Goal: Complete application form: Complete application form

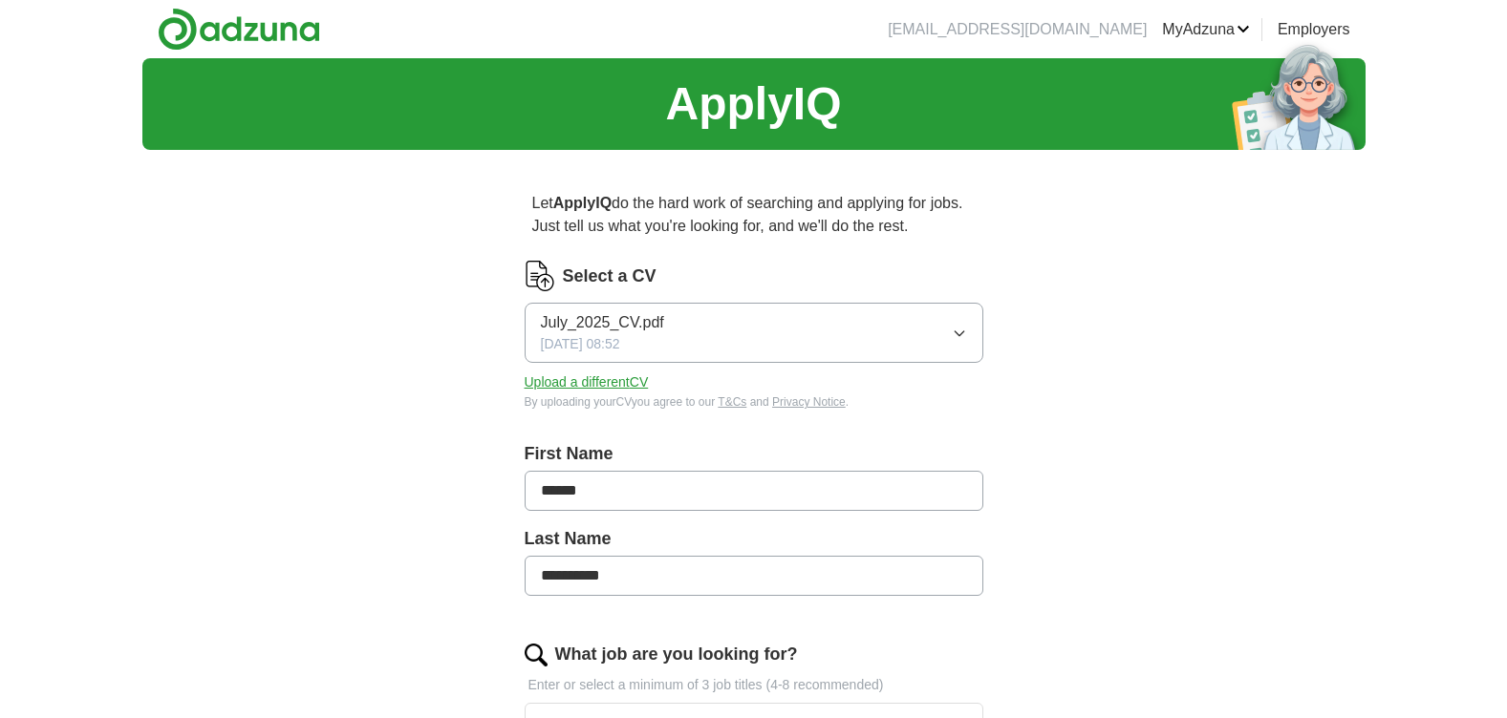
click at [611, 380] on button "Upload a different CV" at bounding box center [586, 383] width 124 height 20
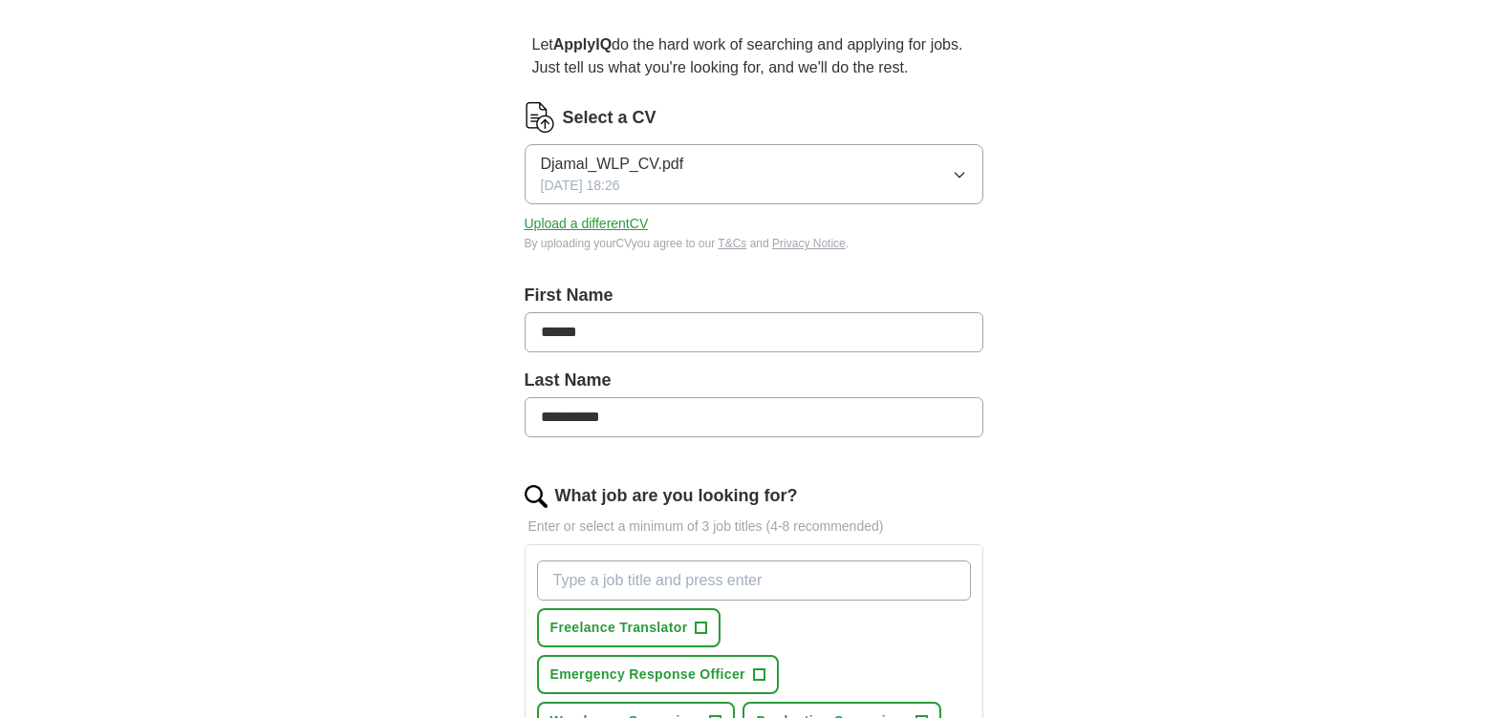
scroll to position [382, 0]
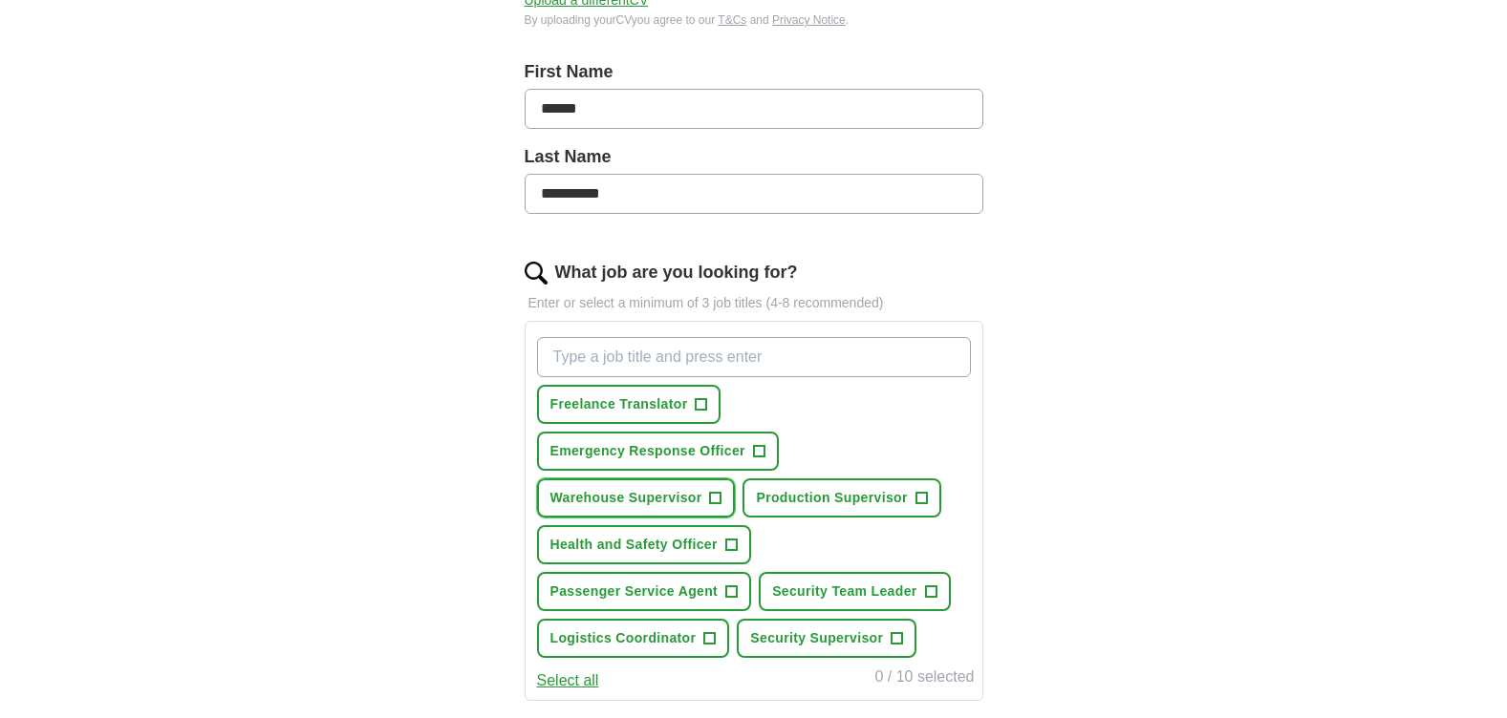
click at [682, 496] on span "Warehouse Supervisor" at bounding box center [626, 498] width 152 height 20
click at [807, 498] on span "Production Supervisor" at bounding box center [831, 498] width 151 height 20
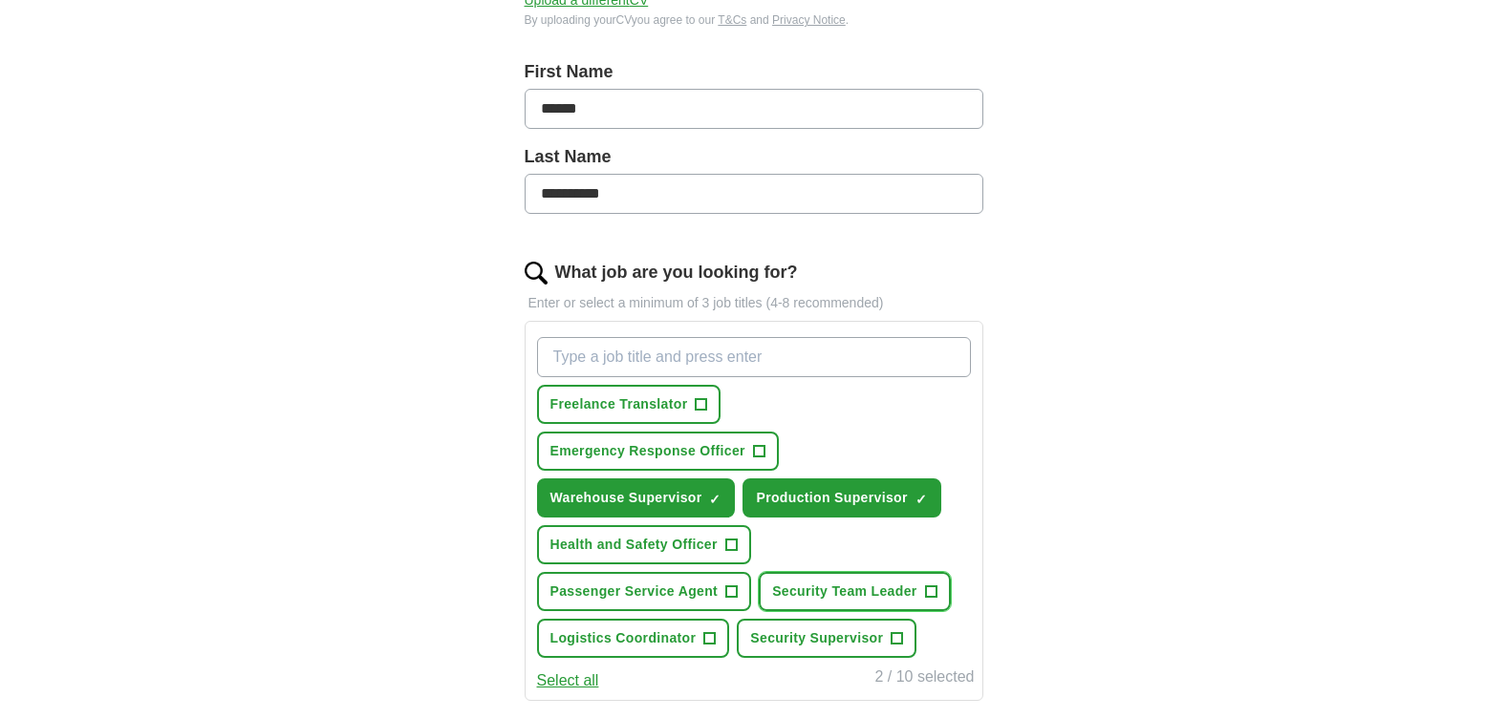
click at [815, 593] on span "Security Team Leader" at bounding box center [844, 592] width 144 height 20
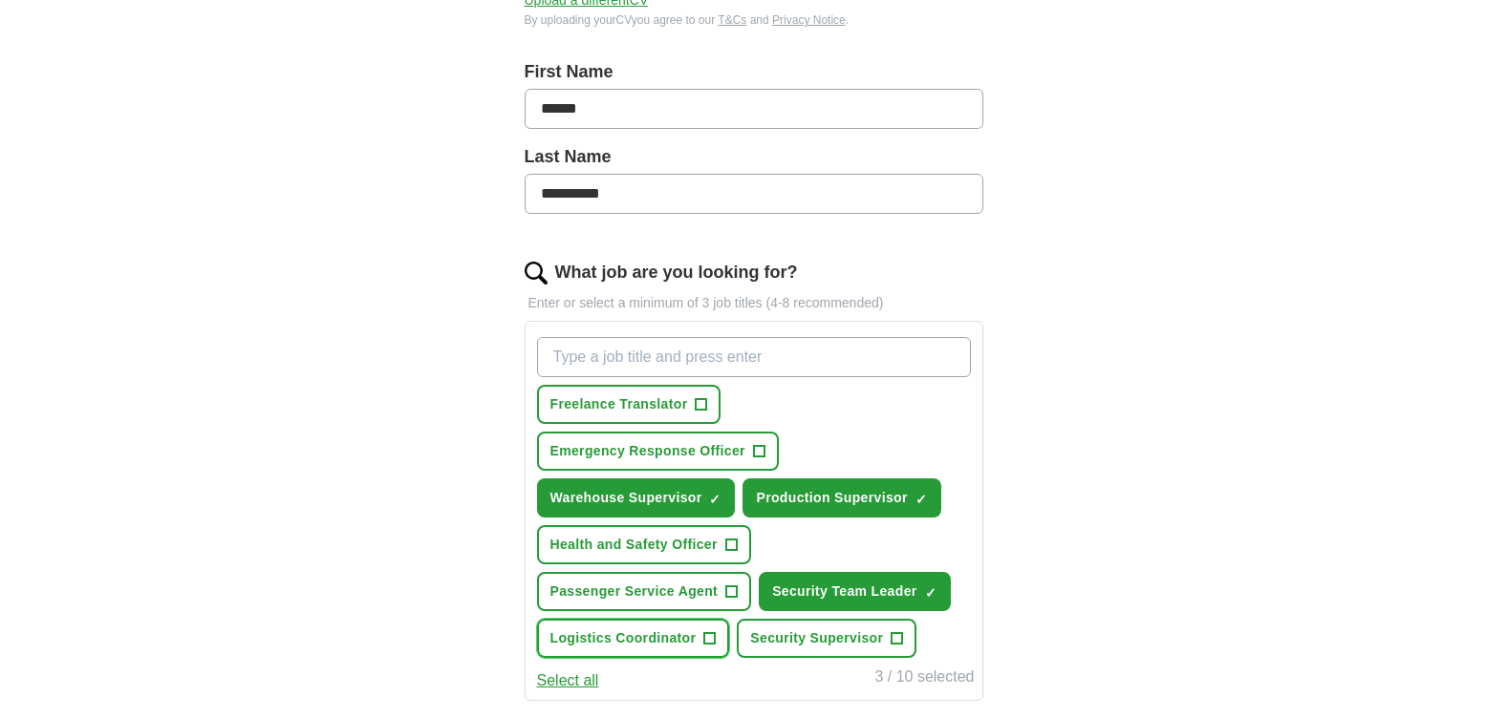
click at [674, 643] on span "Logistics Coordinator" at bounding box center [623, 639] width 146 height 20
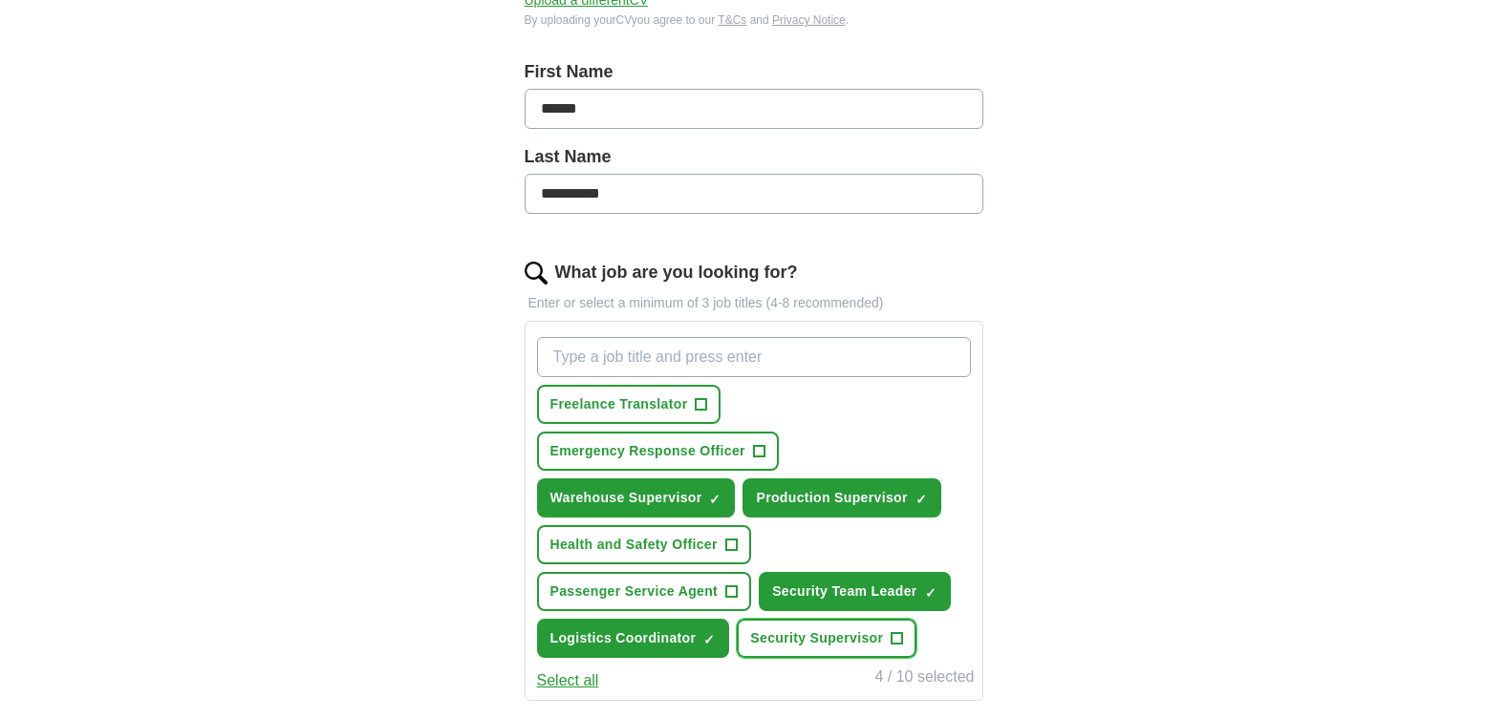
click at [777, 634] on span "Security Supervisor" at bounding box center [816, 639] width 133 height 20
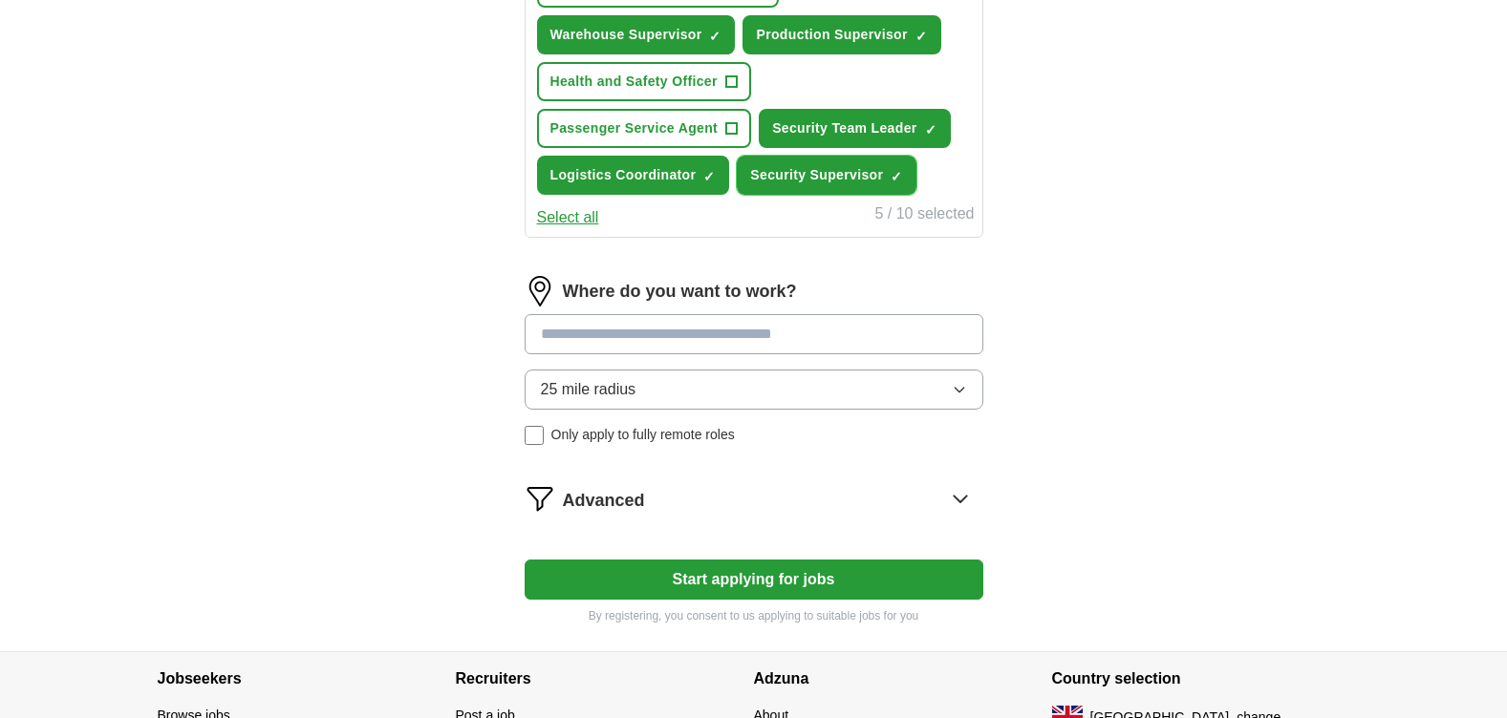
scroll to position [860, 0]
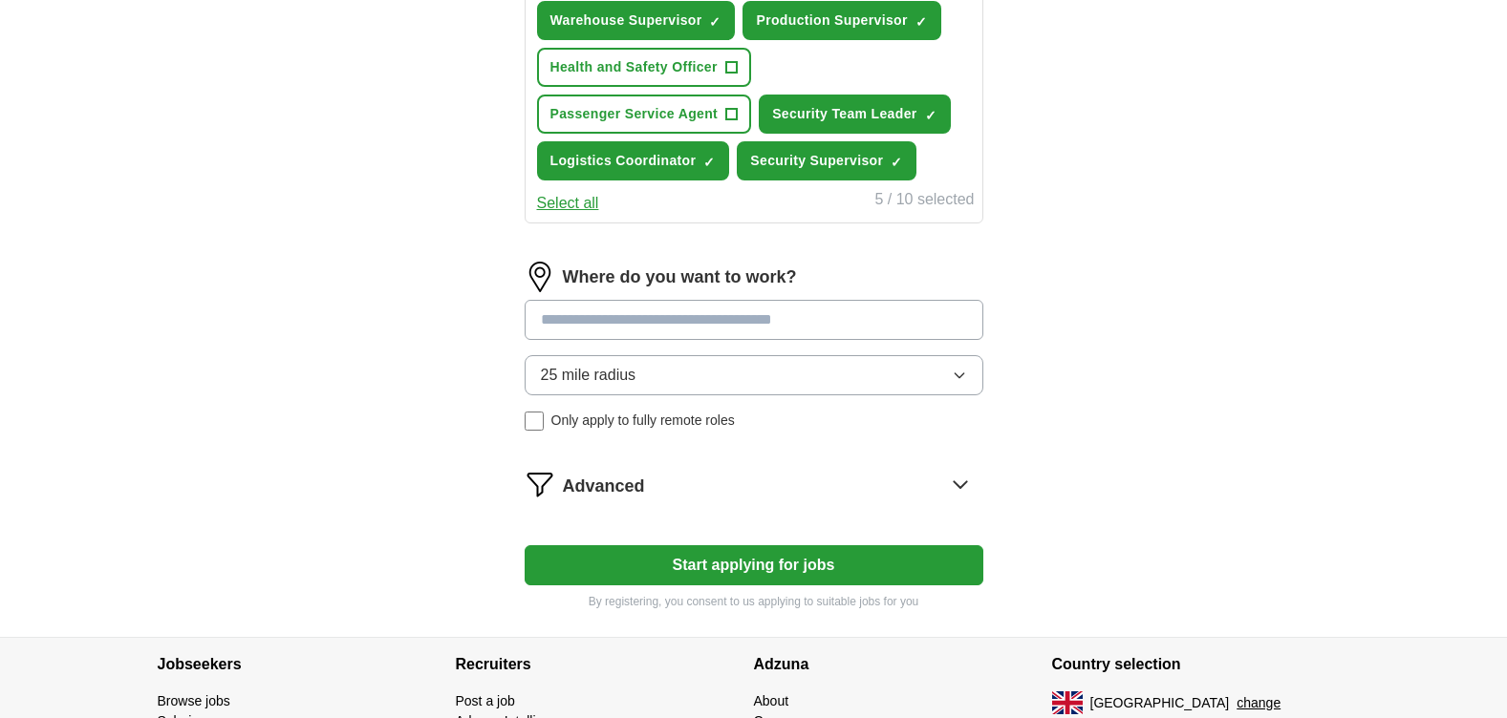
click at [625, 317] on input at bounding box center [753, 320] width 459 height 40
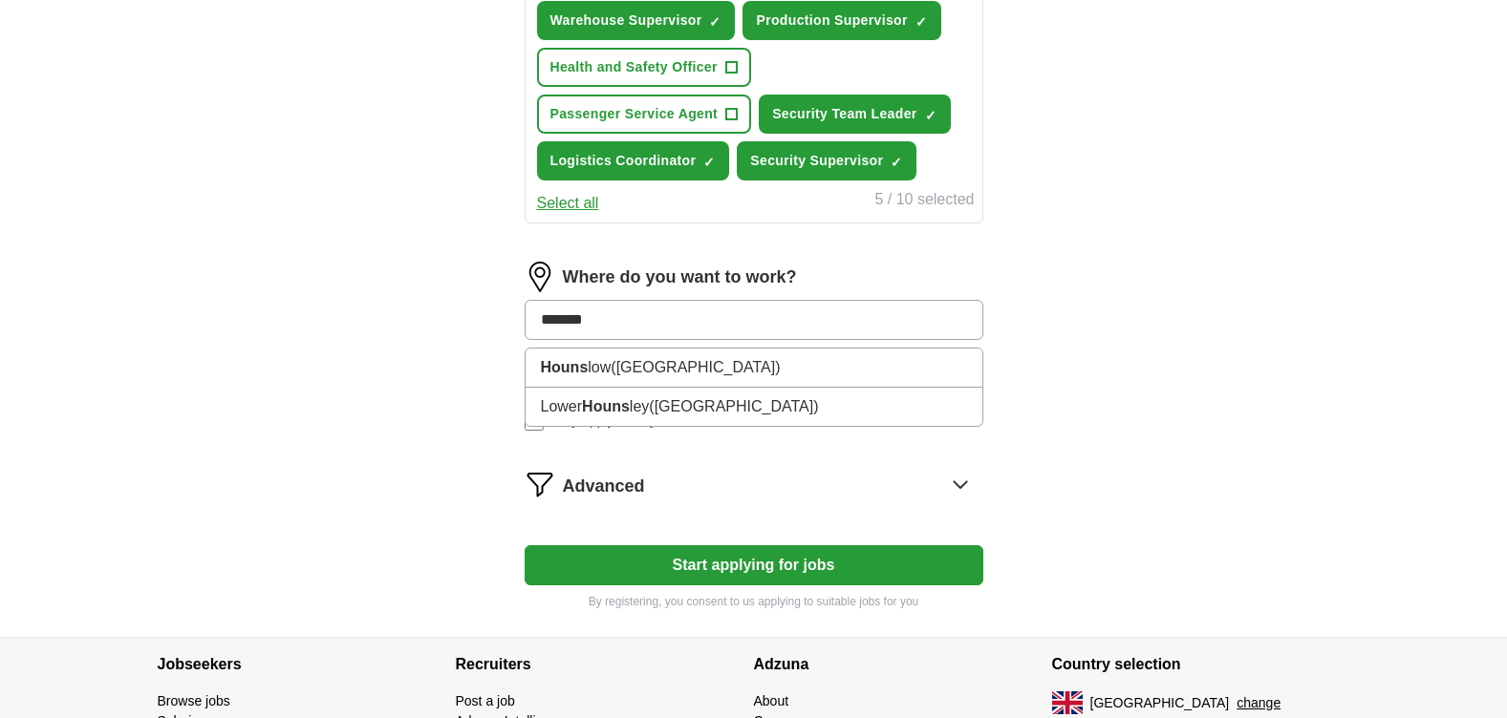
type input "********"
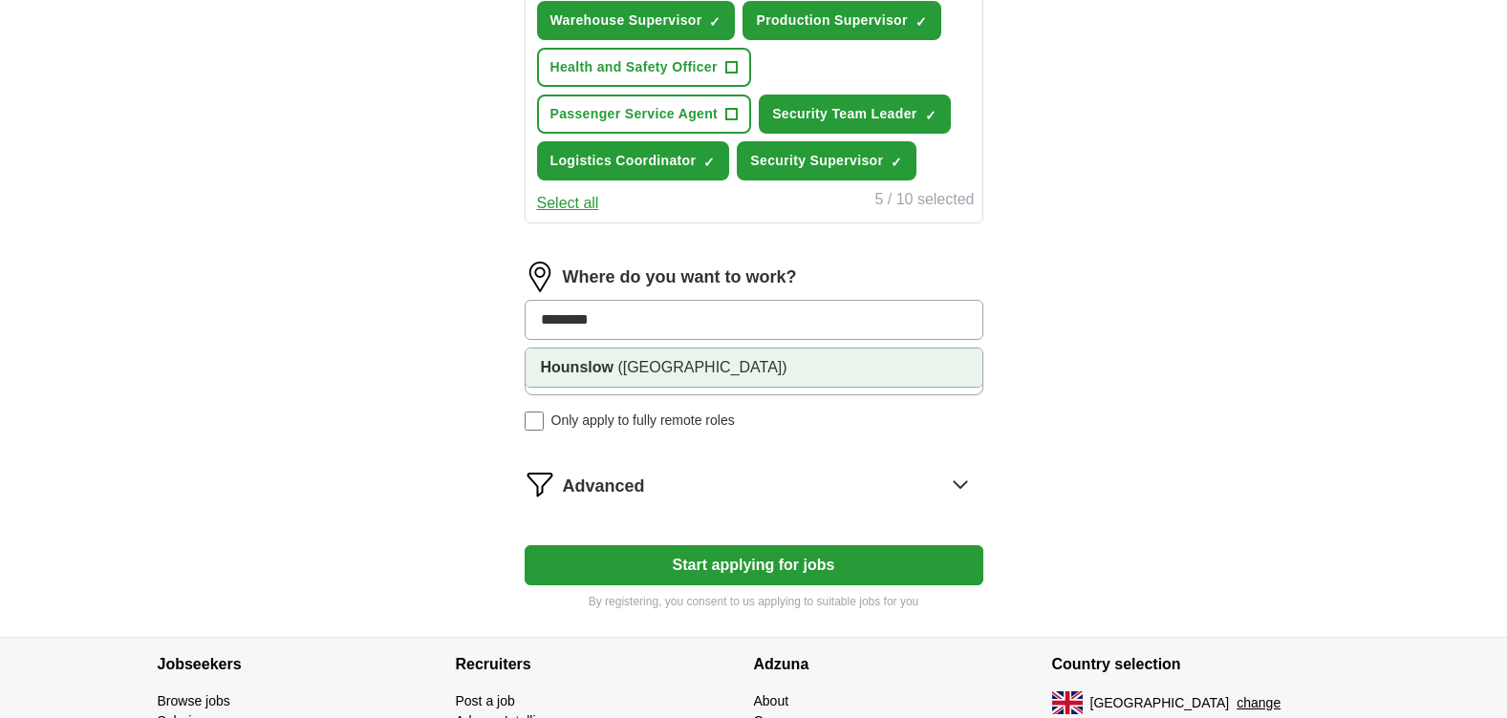
click at [608, 366] on strong "Hounslow" at bounding box center [577, 367] width 73 height 16
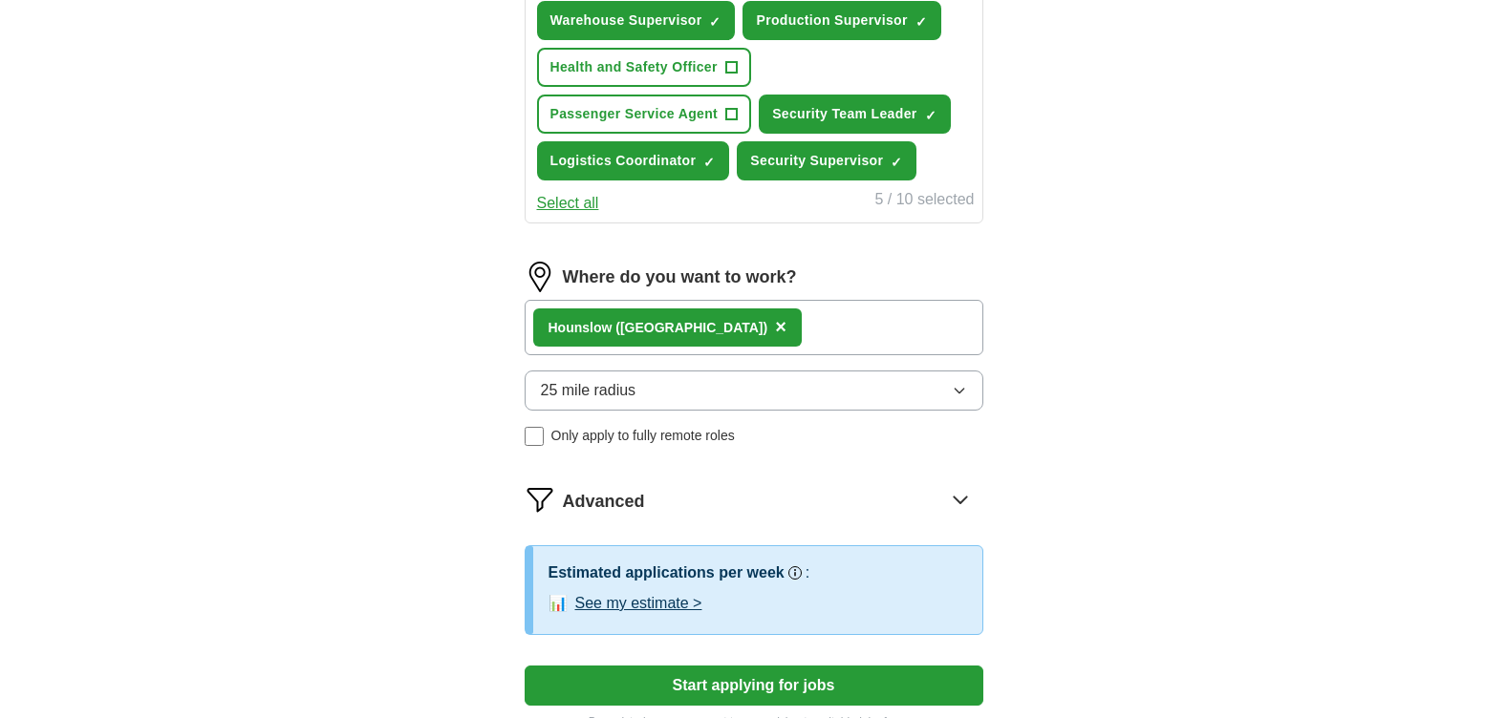
click at [593, 388] on span "25 mile radius" at bounding box center [589, 390] width 96 height 23
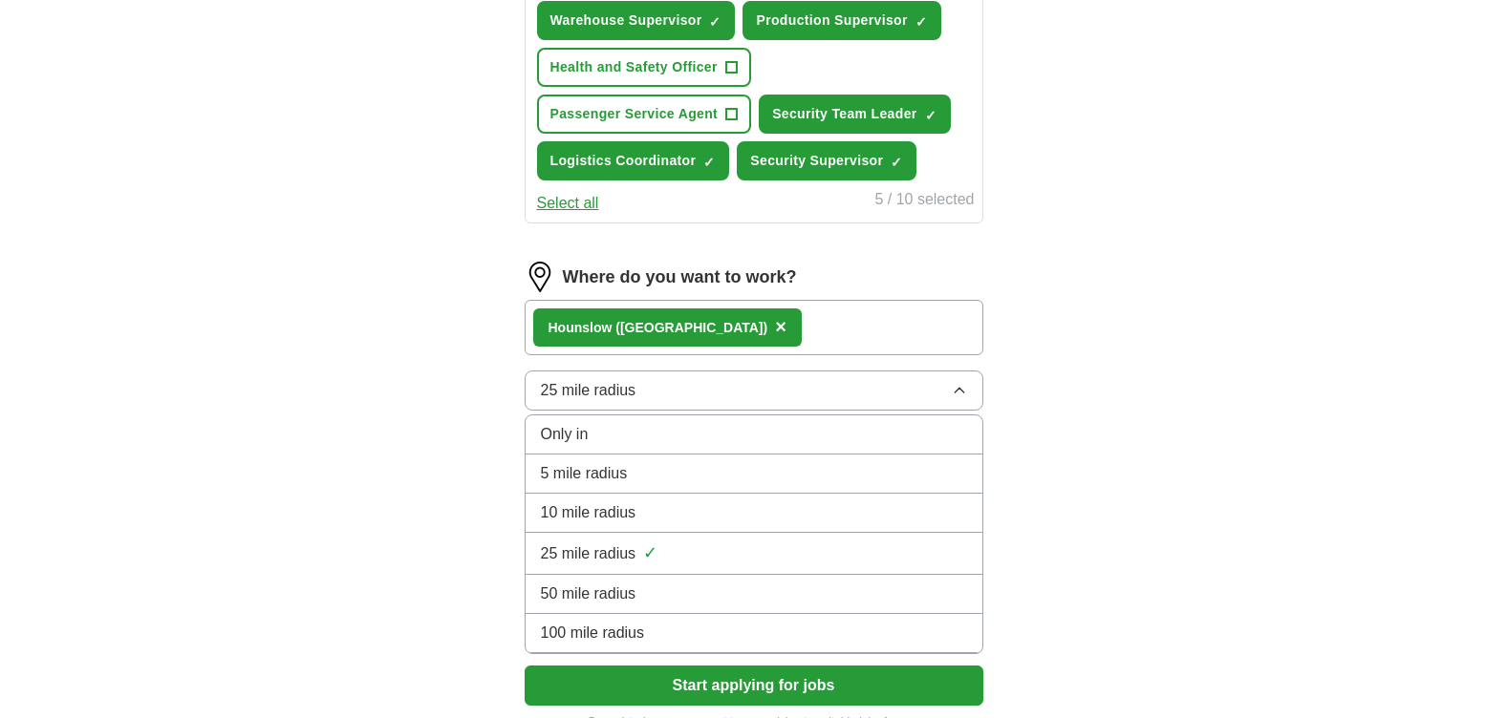
click at [592, 506] on span "10 mile radius" at bounding box center [589, 513] width 96 height 23
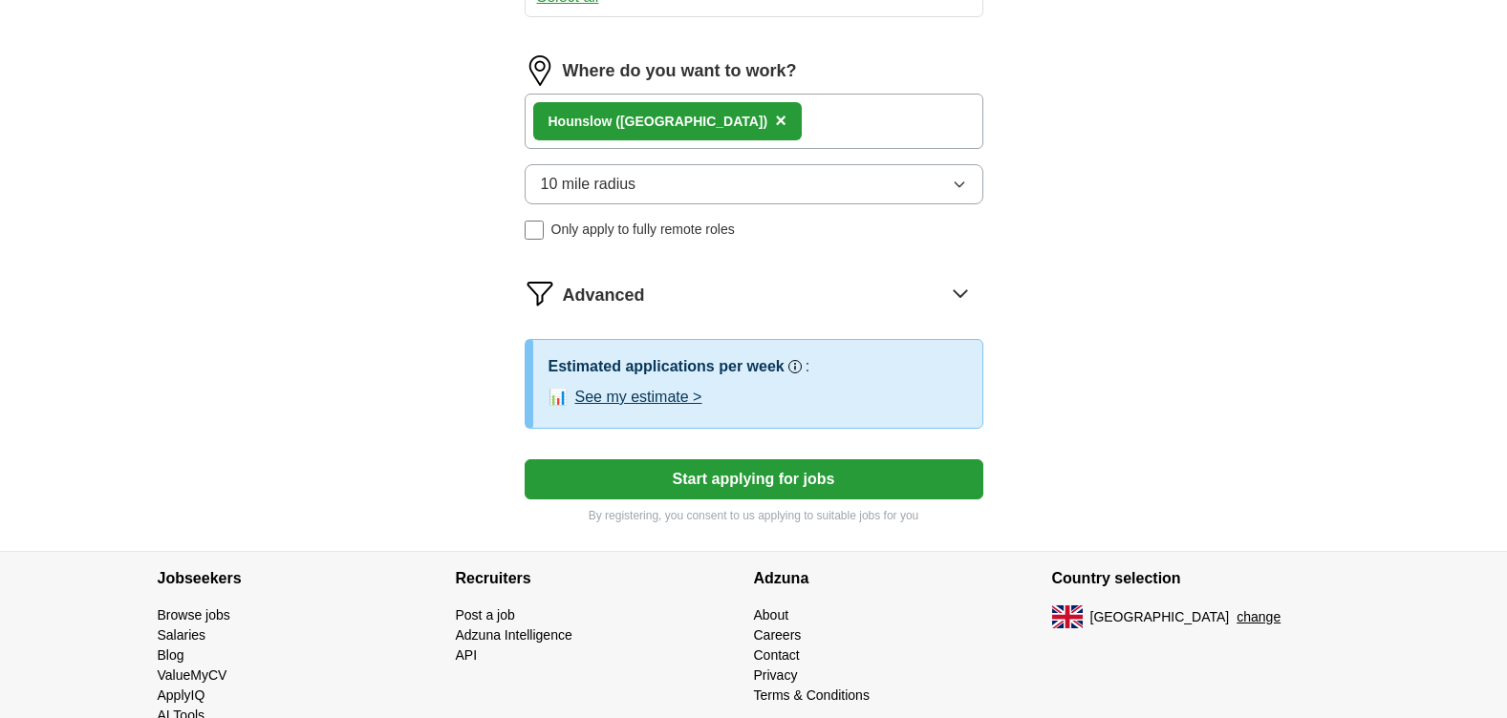
scroll to position [1112, 0]
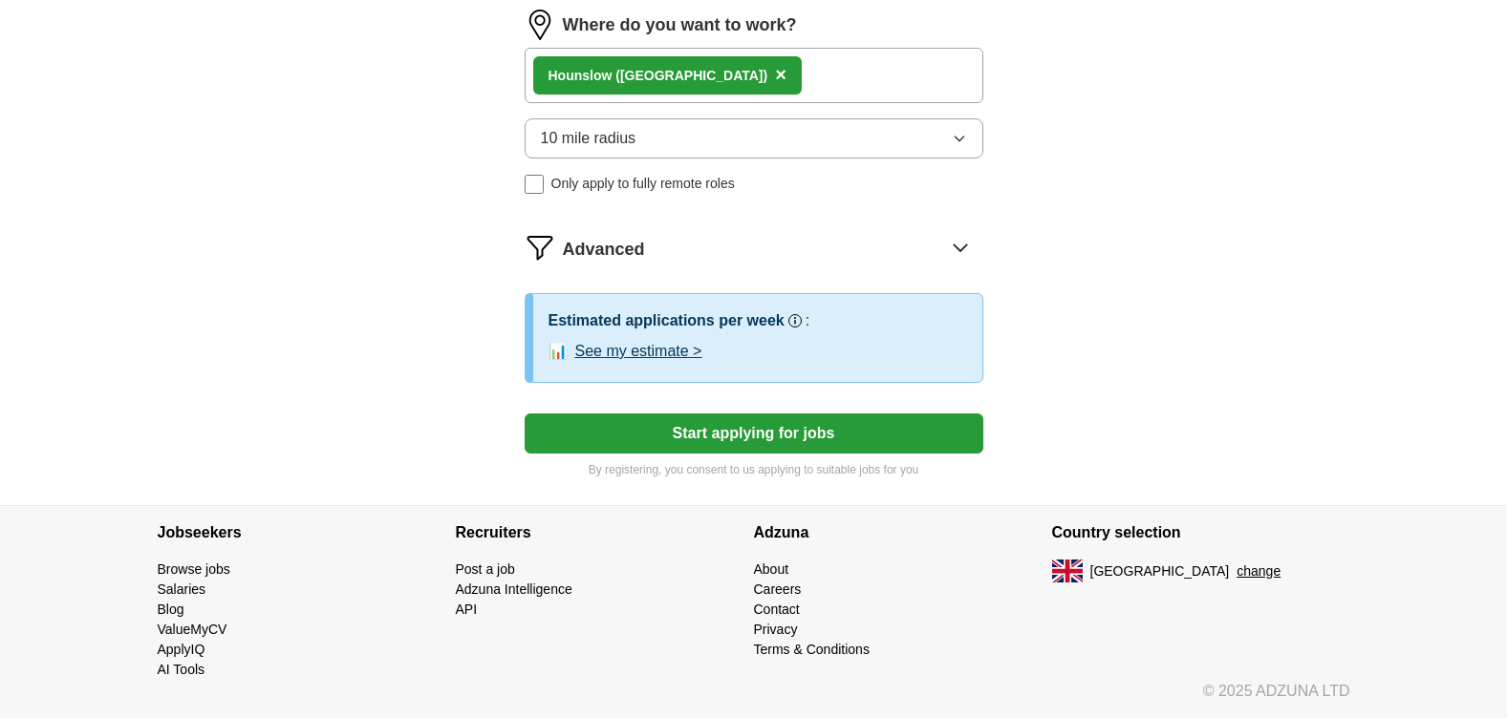
click at [732, 431] on button "Start applying for jobs" at bounding box center [753, 434] width 459 height 40
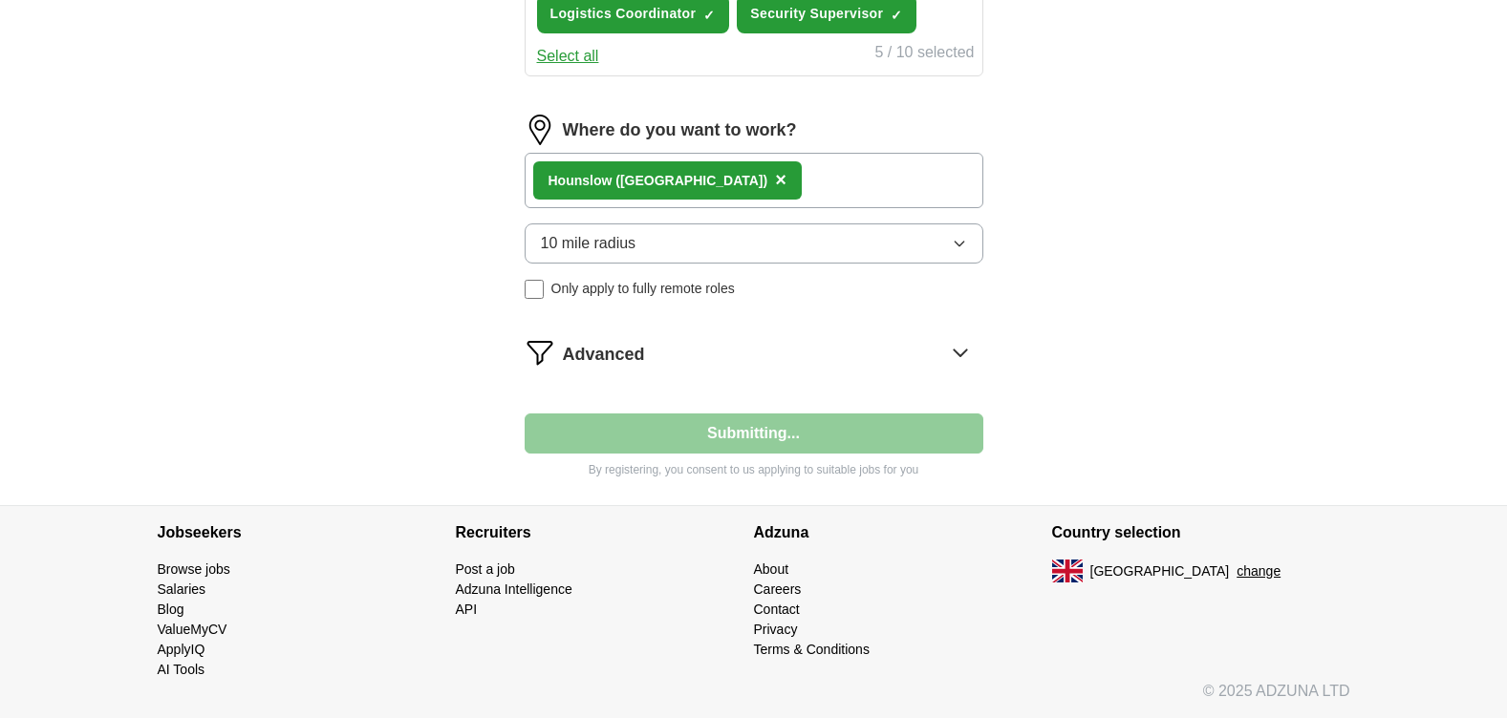
scroll to position [1007, 0]
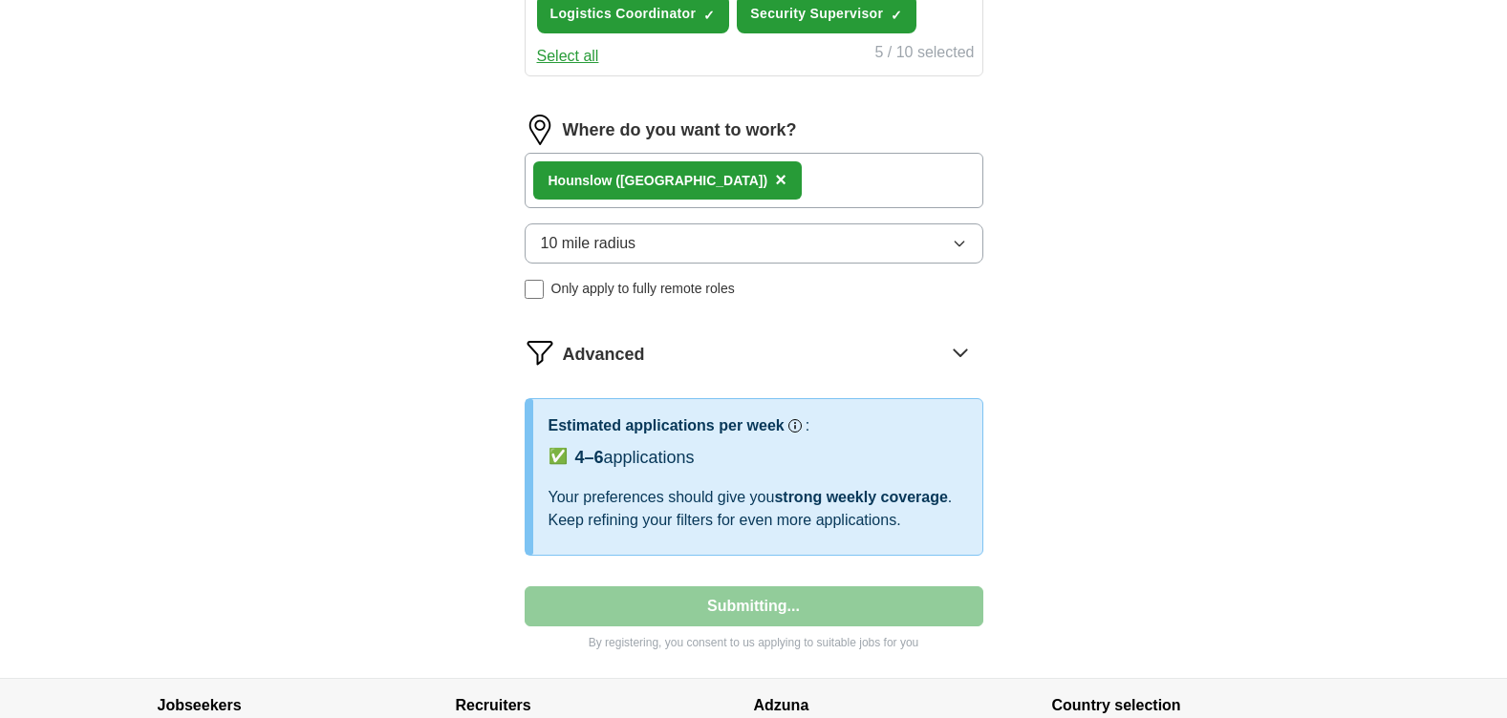
select select "**"
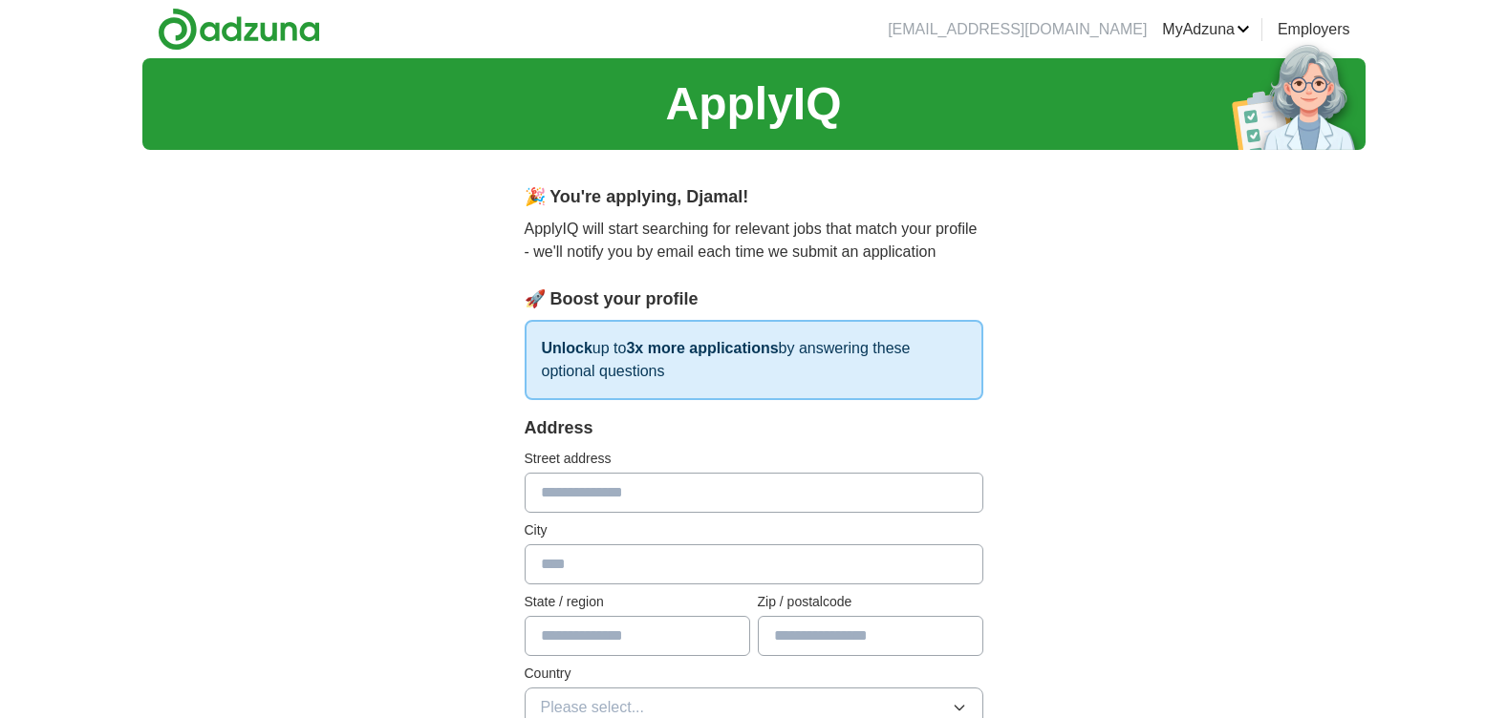
scroll to position [191, 0]
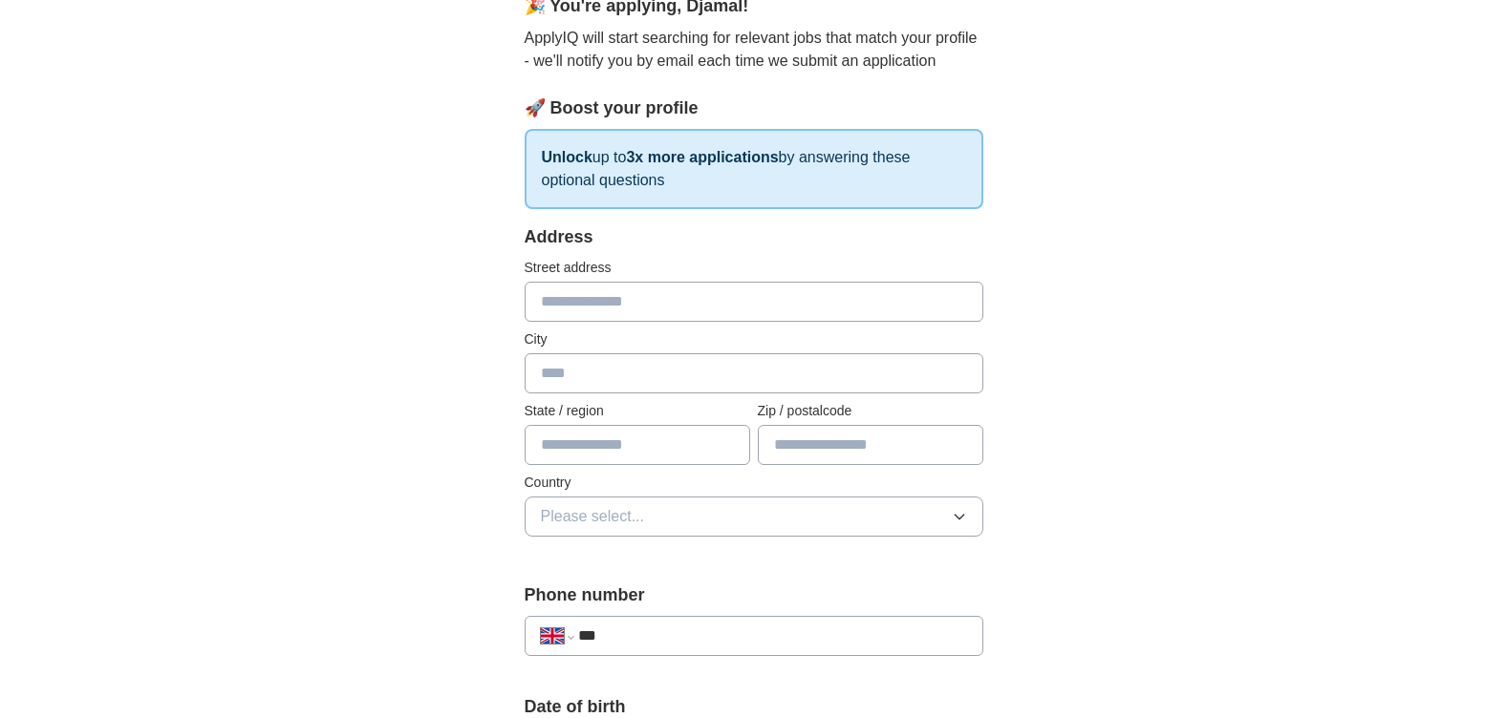
click at [575, 303] on input "text" at bounding box center [753, 302] width 459 height 40
type input "**********"
type input "*******"
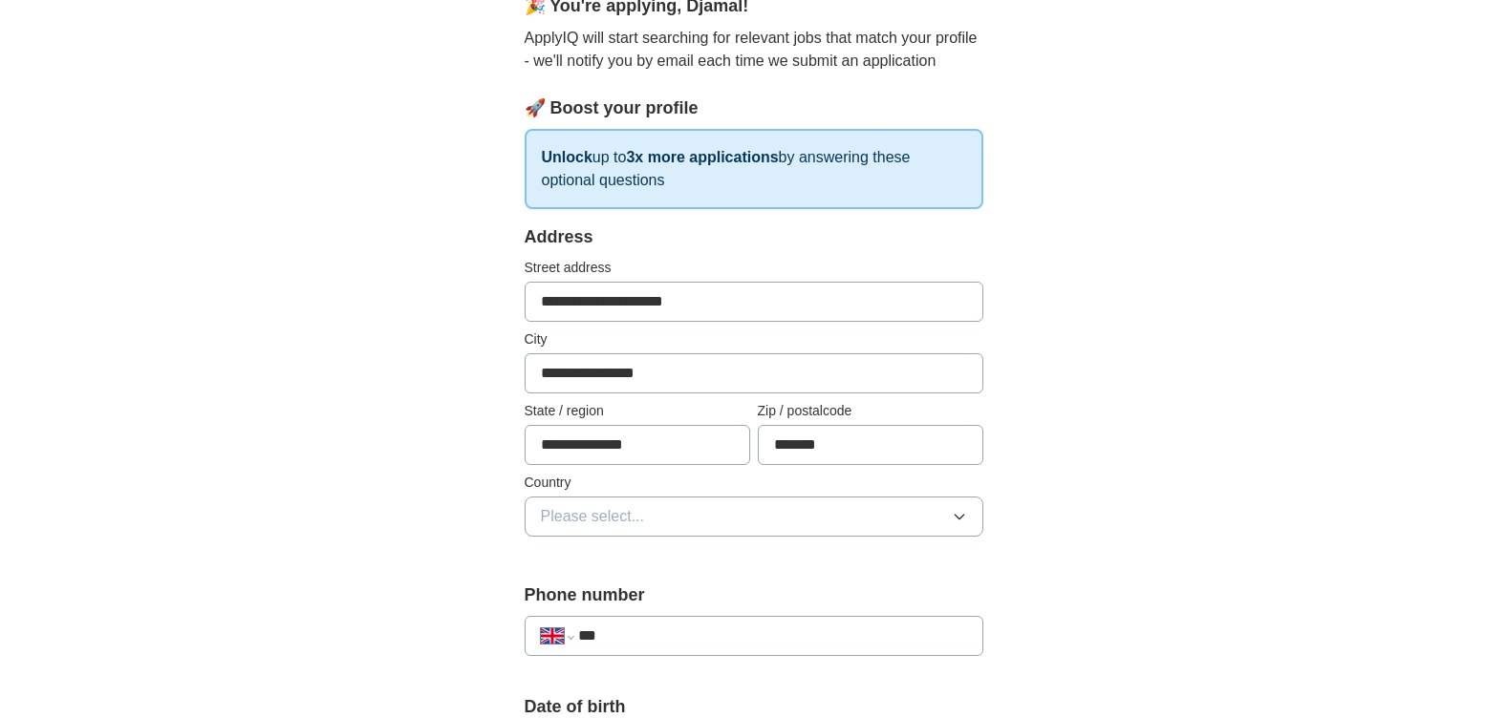
click at [569, 516] on span "Please select..." at bounding box center [593, 516] width 104 height 23
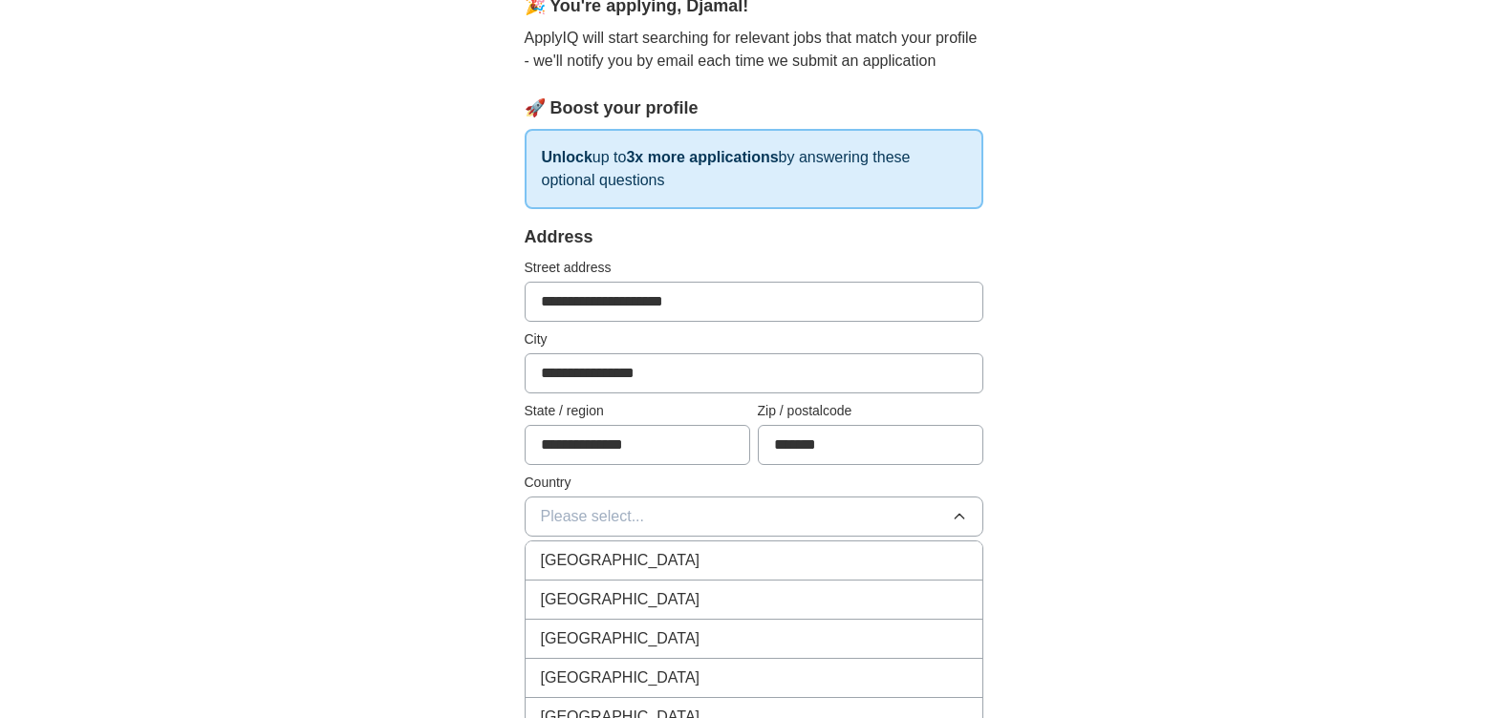
click at [570, 562] on span "[GEOGRAPHIC_DATA]" at bounding box center [621, 560] width 160 height 23
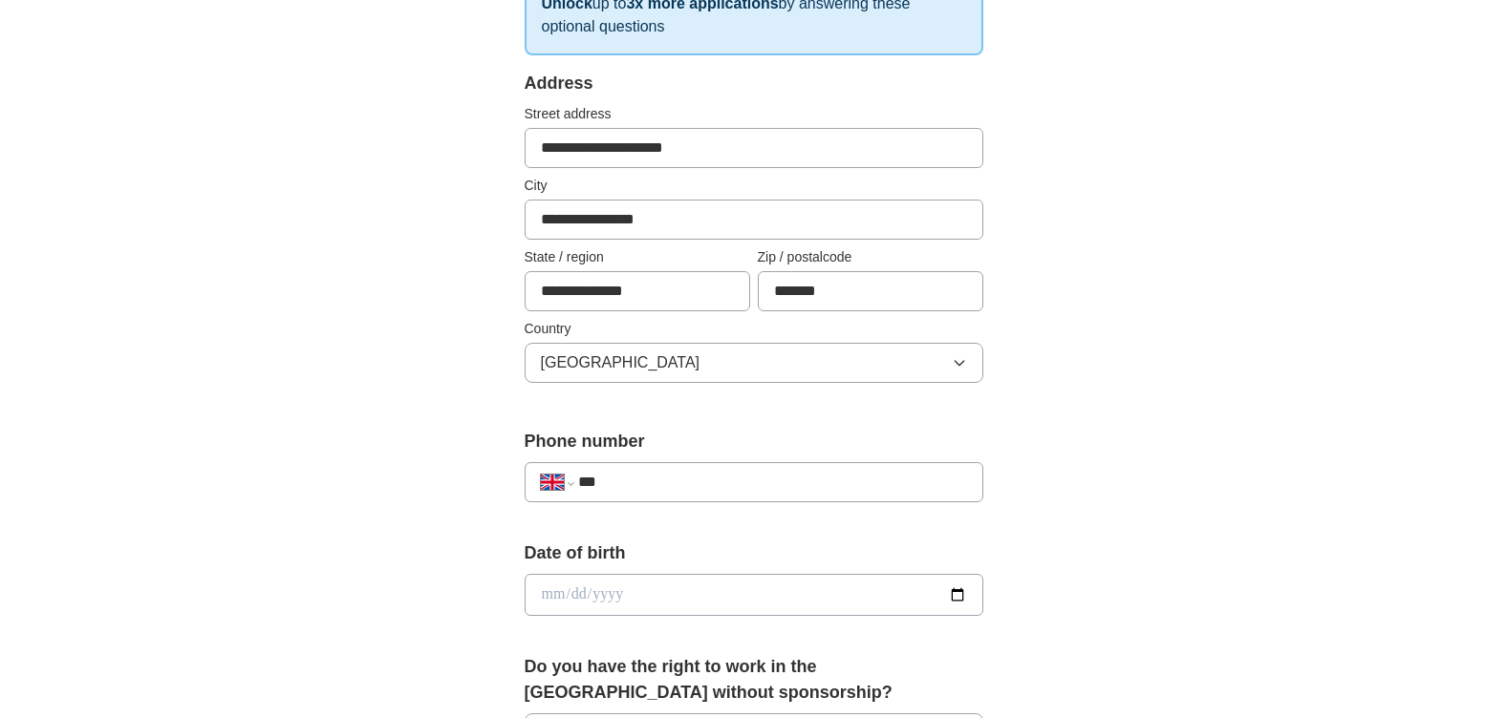
scroll to position [382, 0]
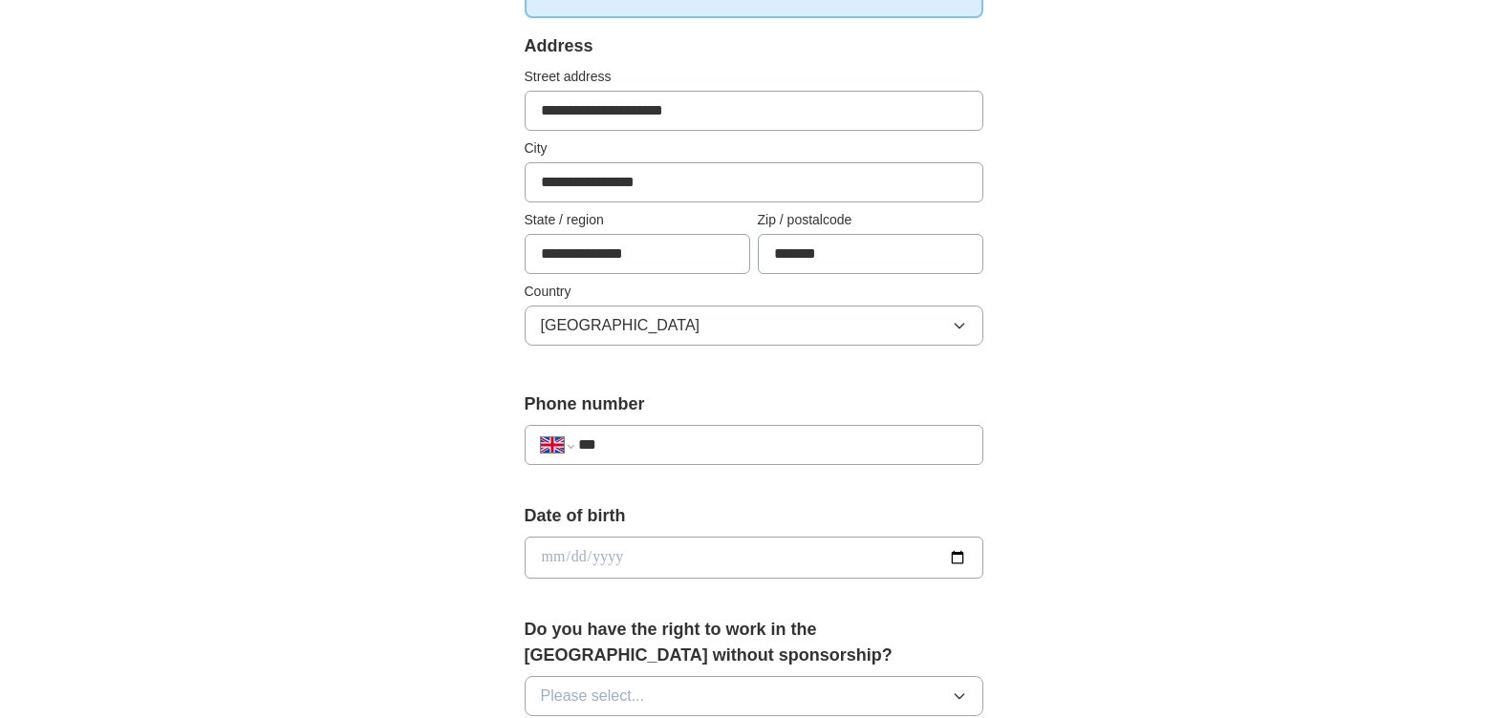
click at [673, 440] on input "***" at bounding box center [772, 445] width 388 height 23
type input "**********"
click at [561, 565] on input "date" at bounding box center [753, 558] width 459 height 42
click at [571, 560] on input "date" at bounding box center [753, 558] width 459 height 42
type input "**********"
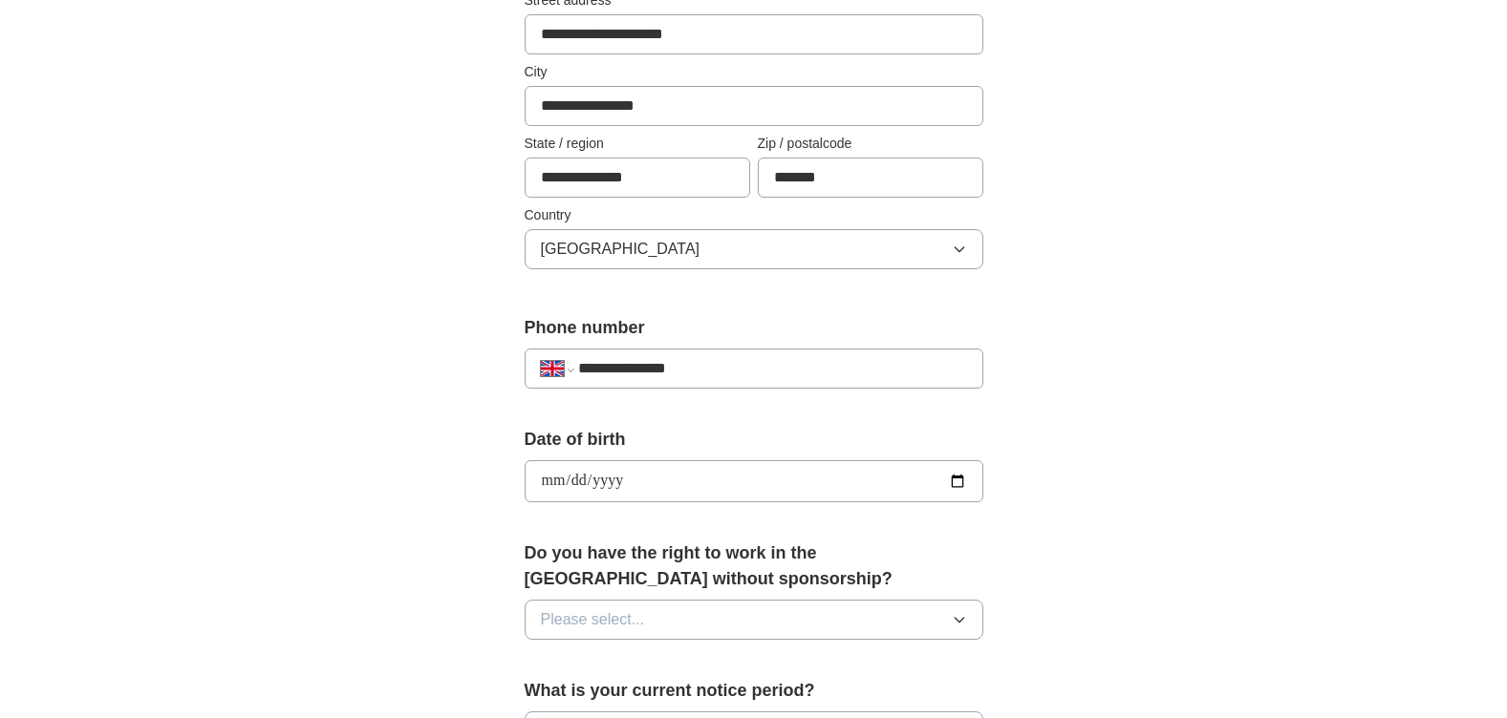
scroll to position [669, 0]
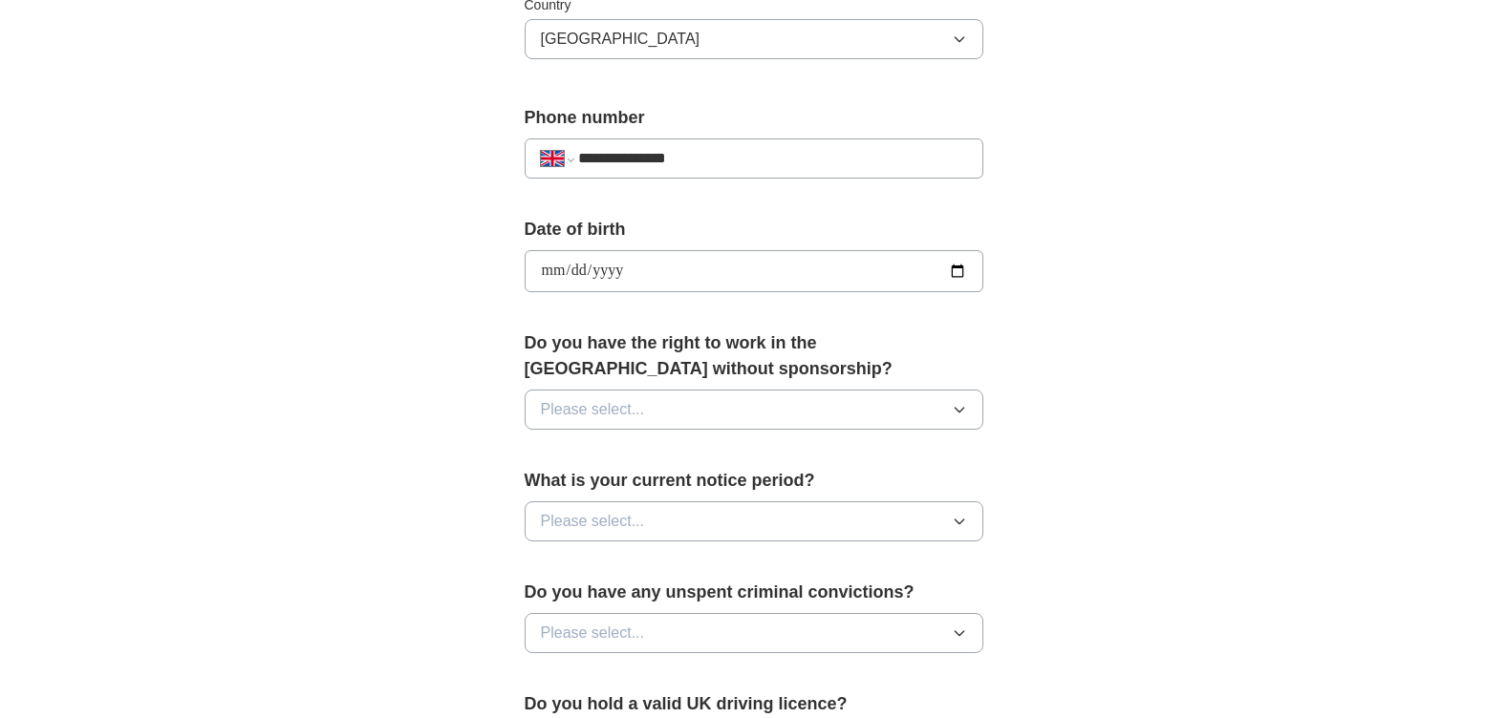
click at [623, 412] on span "Please select..." at bounding box center [593, 409] width 104 height 23
click at [586, 460] on div "Yes" at bounding box center [754, 453] width 426 height 23
click at [460, 447] on div "**********" at bounding box center [753, 300] width 611 height 1607
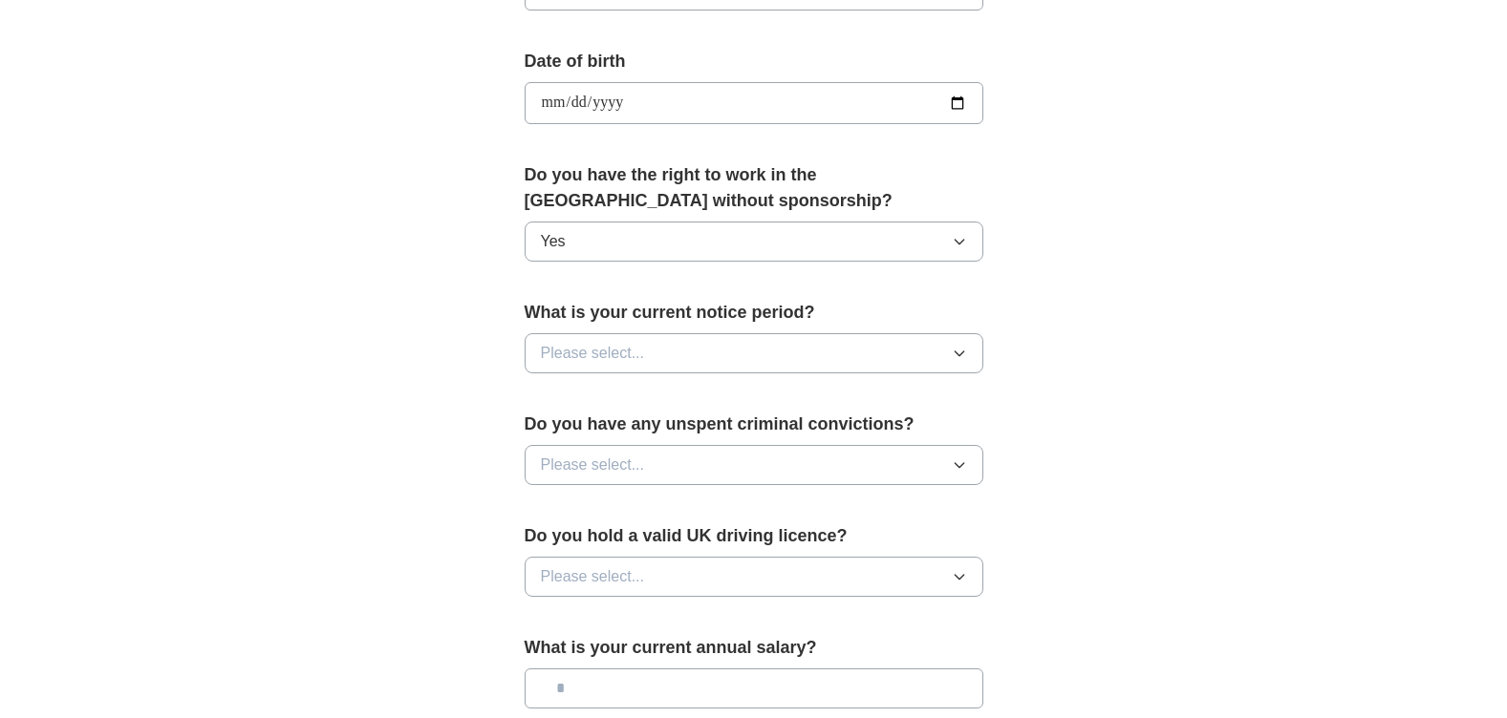
scroll to position [860, 0]
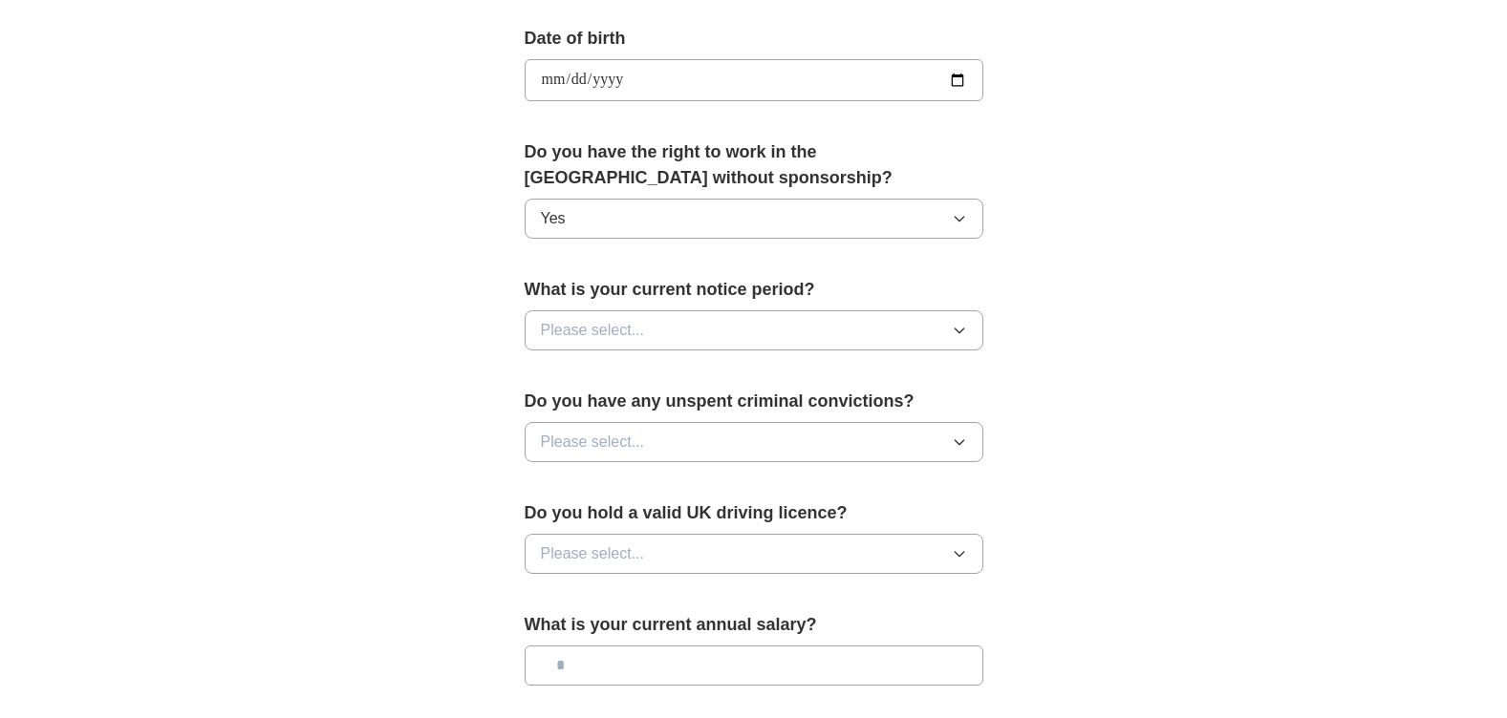
click at [588, 339] on span "Please select..." at bounding box center [593, 330] width 104 height 23
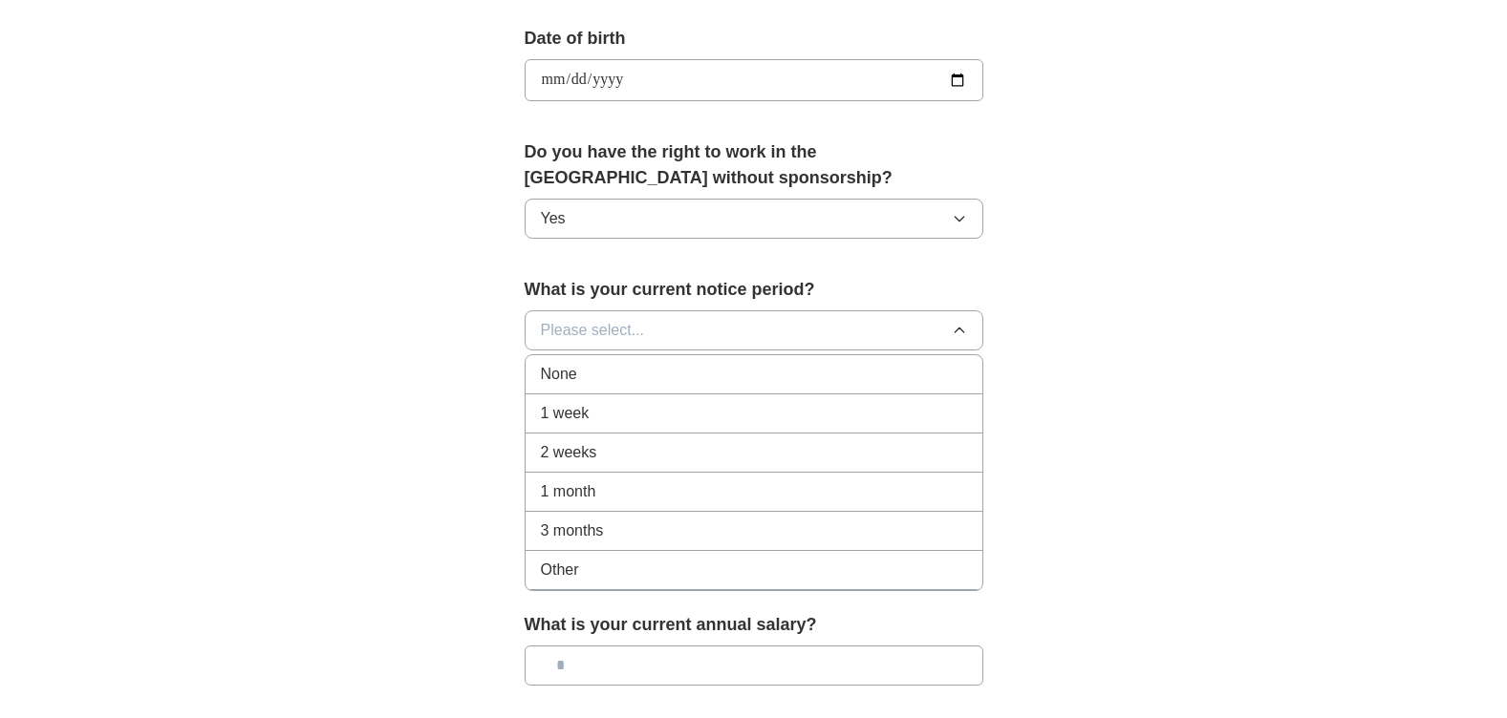
click at [564, 459] on span "2 weeks" at bounding box center [569, 452] width 56 height 23
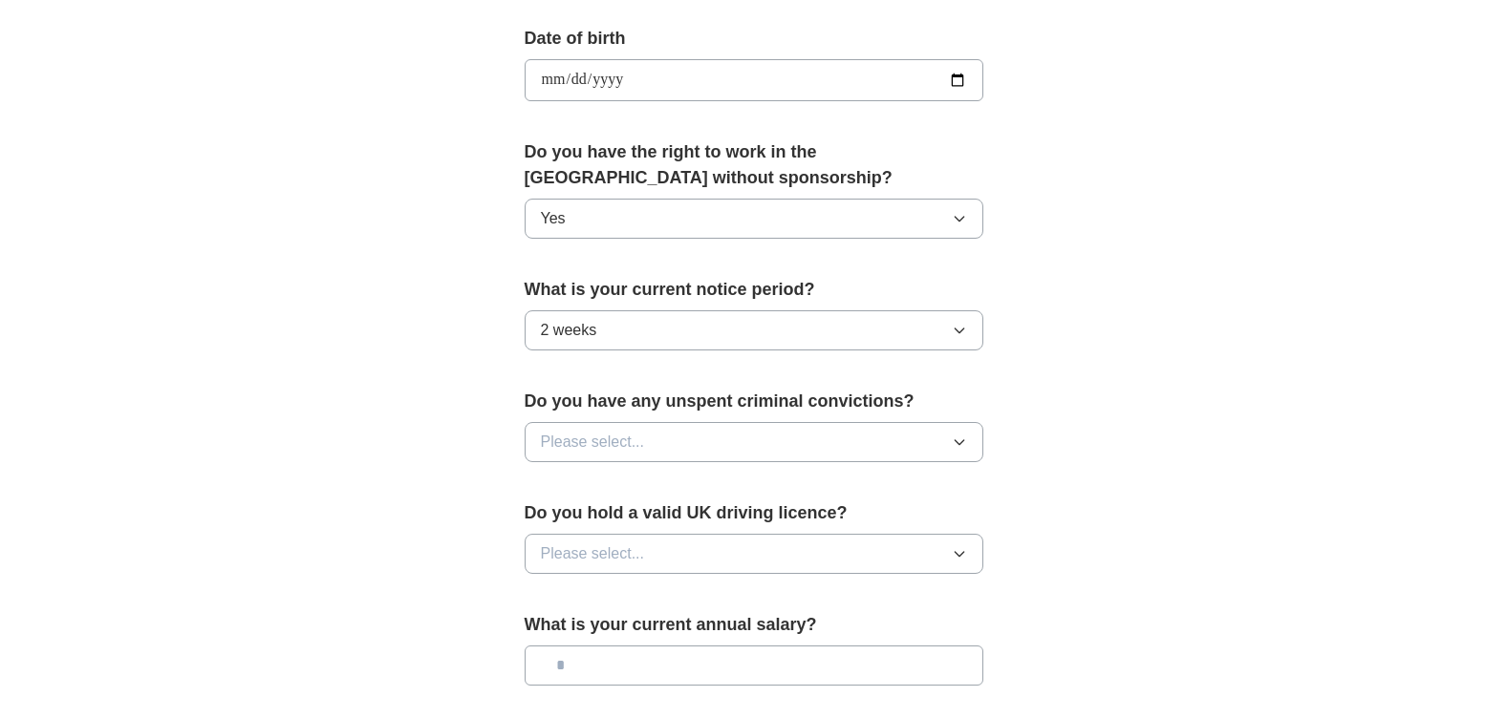
click at [560, 454] on button "Please select..." at bounding box center [753, 442] width 459 height 40
click at [560, 526] on div "No" at bounding box center [754, 525] width 426 height 23
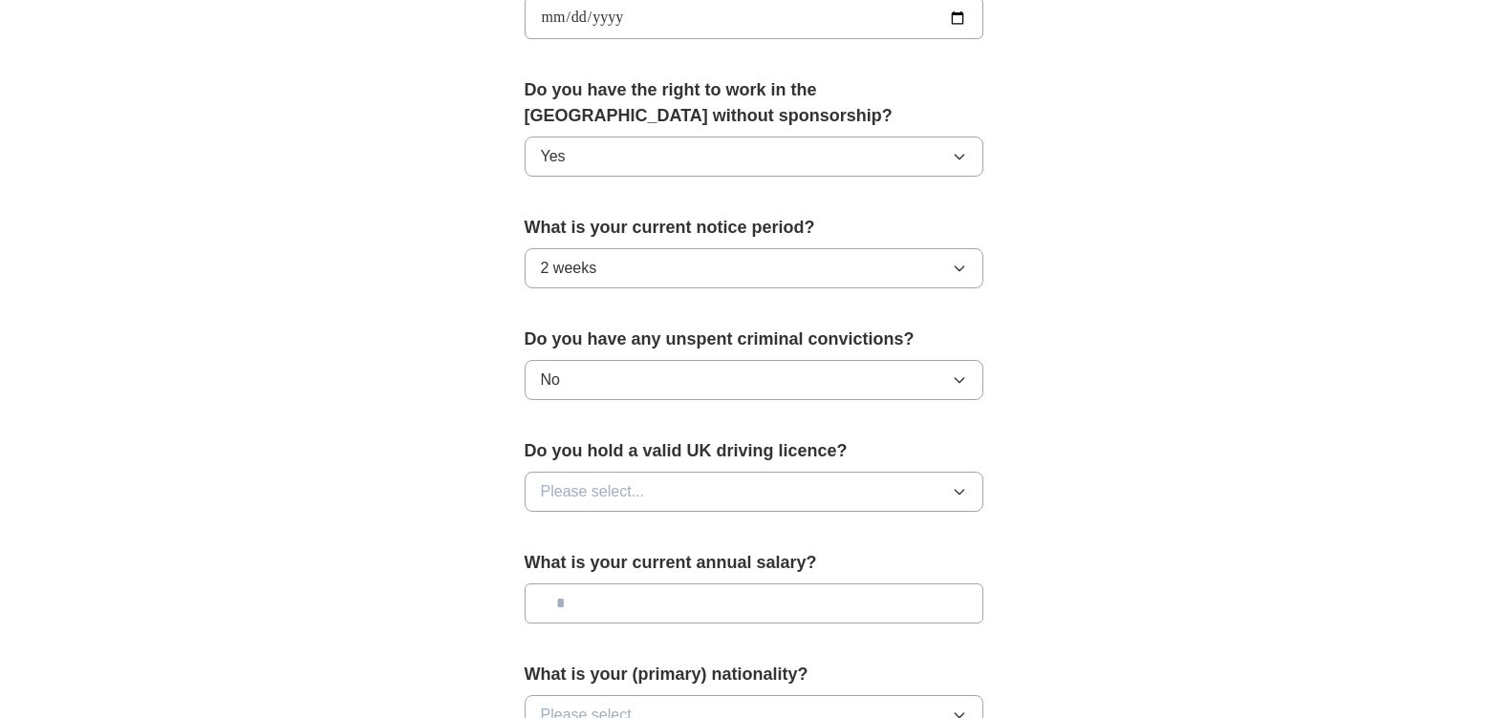
scroll to position [955, 0]
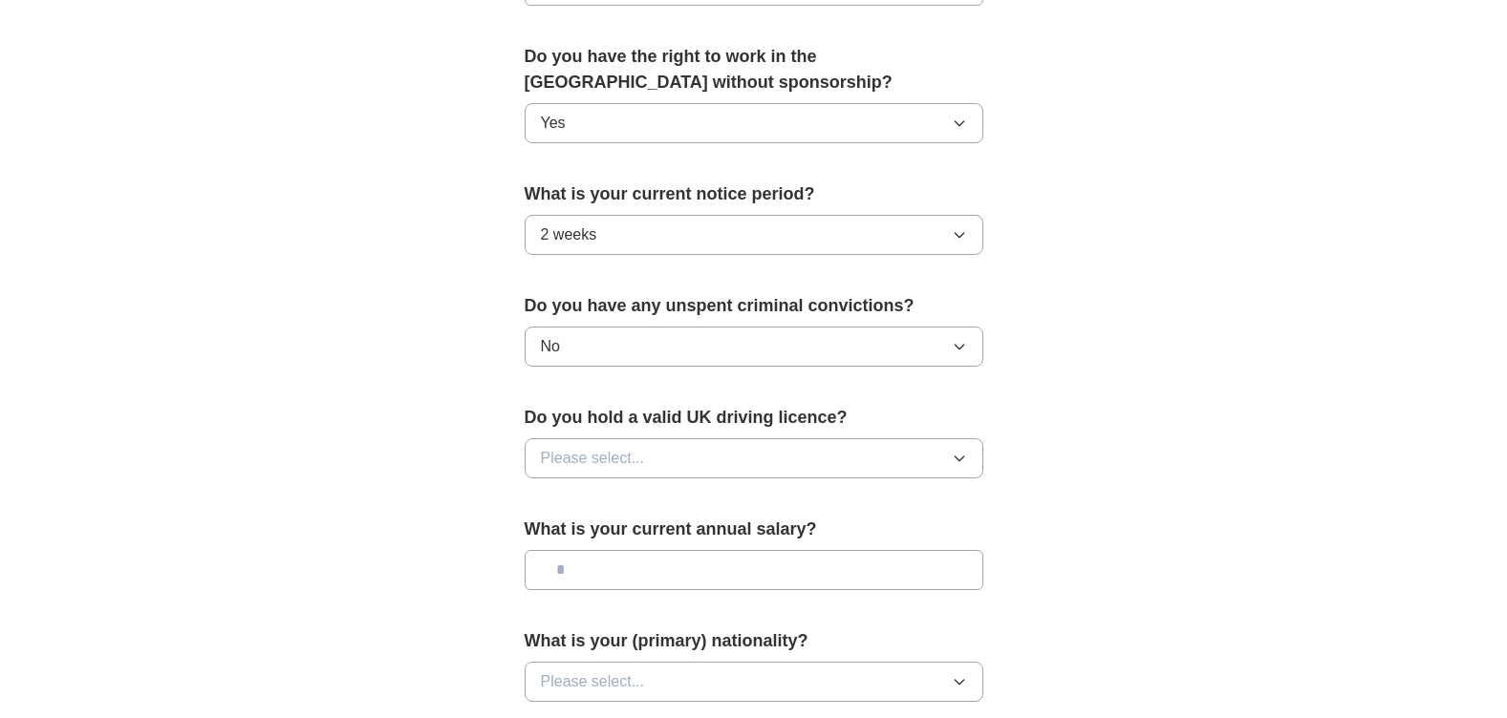
click at [608, 459] on span "Please select..." at bounding box center [593, 458] width 104 height 23
click at [557, 549] on span "No" at bounding box center [550, 541] width 19 height 23
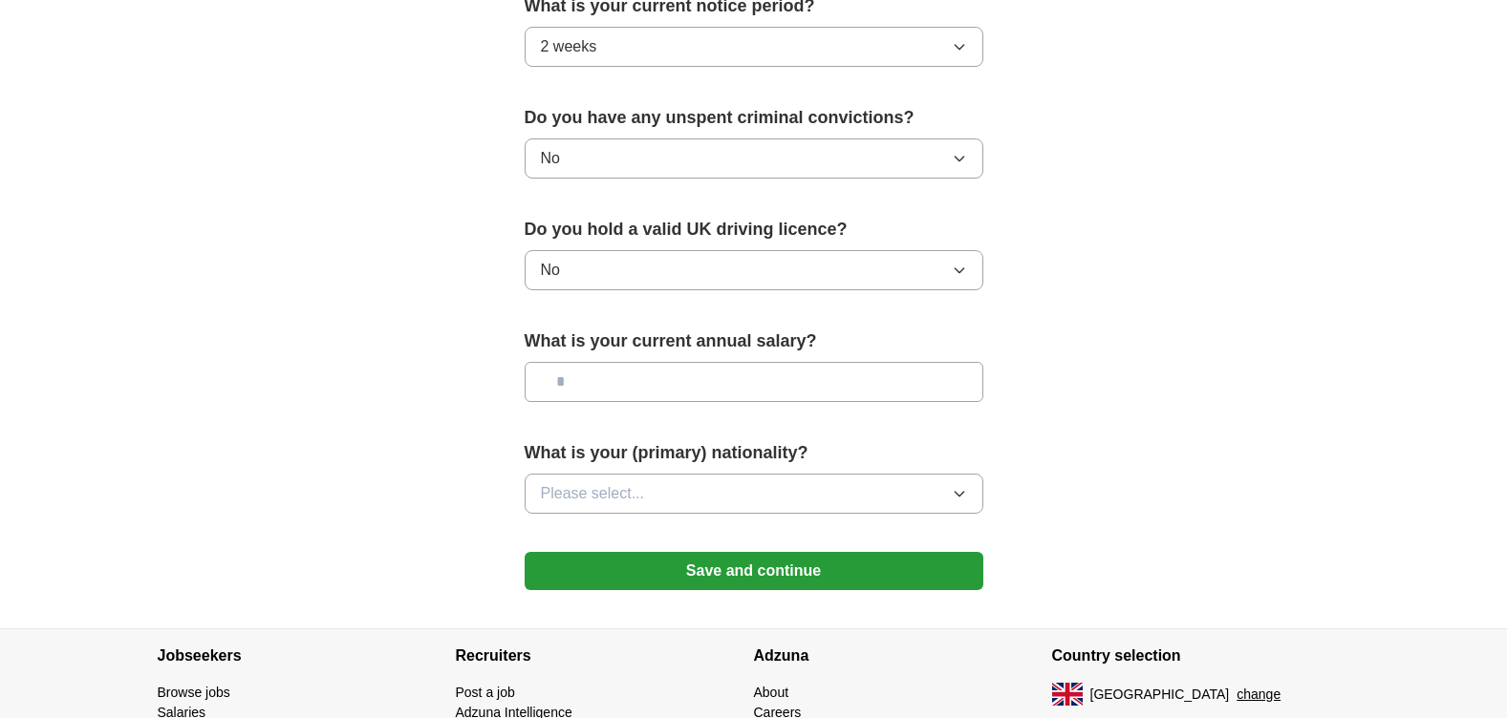
scroll to position [1146, 0]
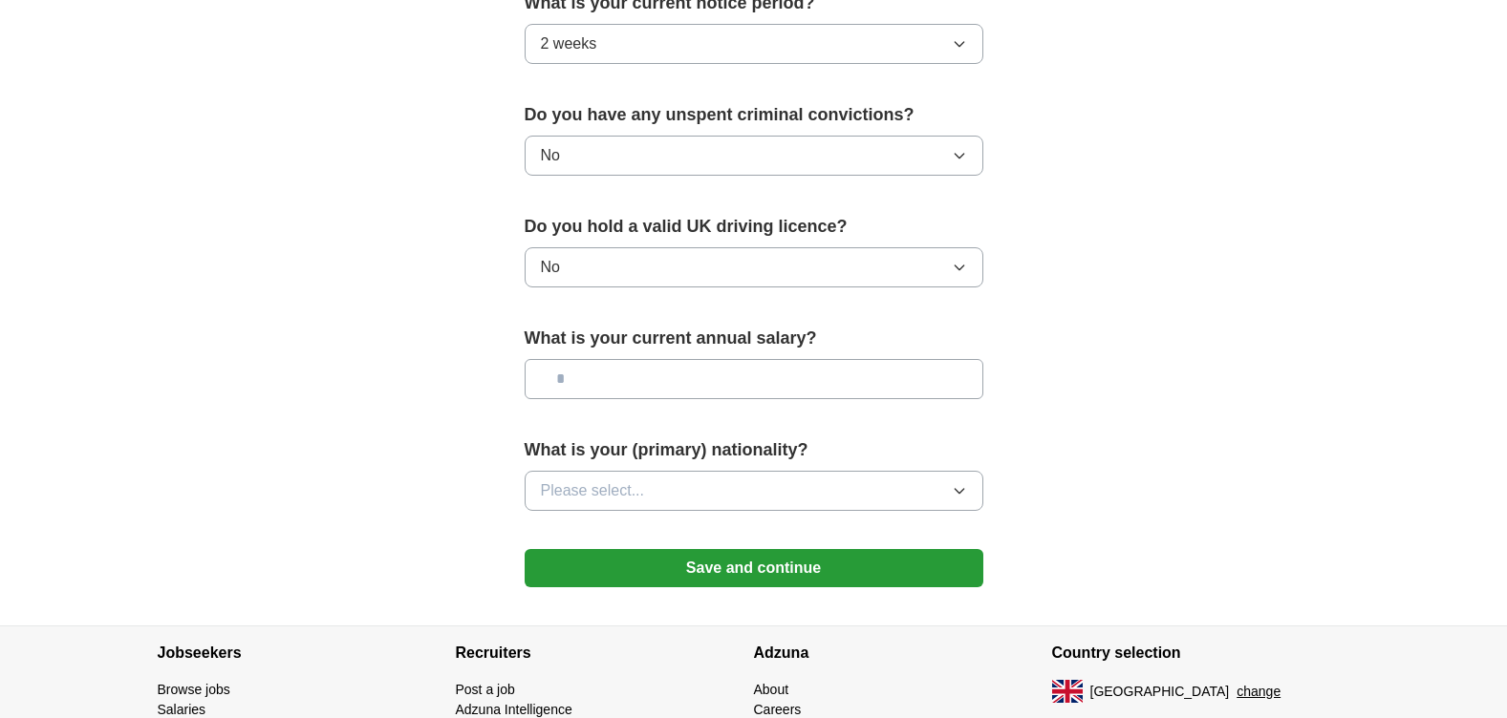
click at [607, 380] on input "text" at bounding box center [753, 379] width 459 height 40
type input "*******"
click at [597, 485] on span "Please select..." at bounding box center [593, 491] width 104 height 23
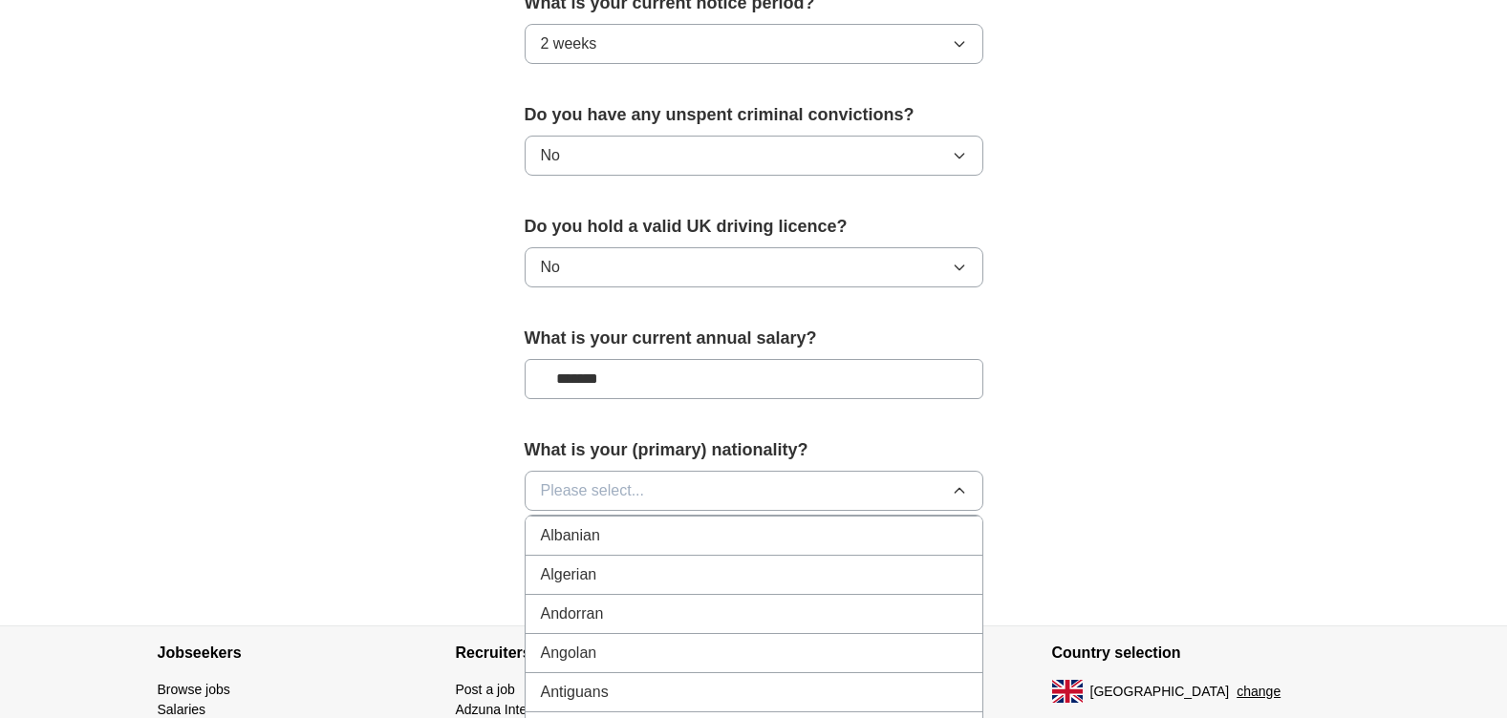
scroll to position [0, 0]
click at [575, 581] on span "British" at bounding box center [562, 574] width 42 height 23
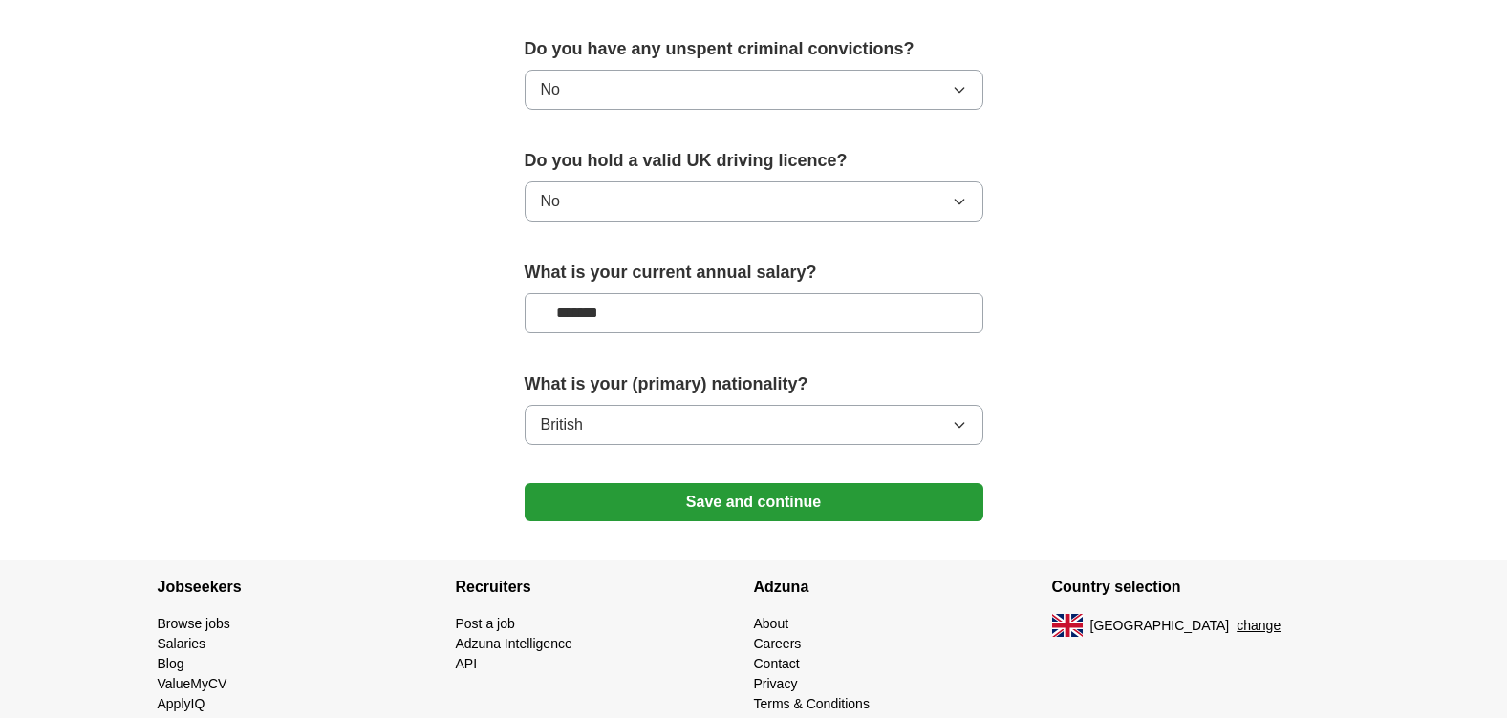
scroll to position [1242, 0]
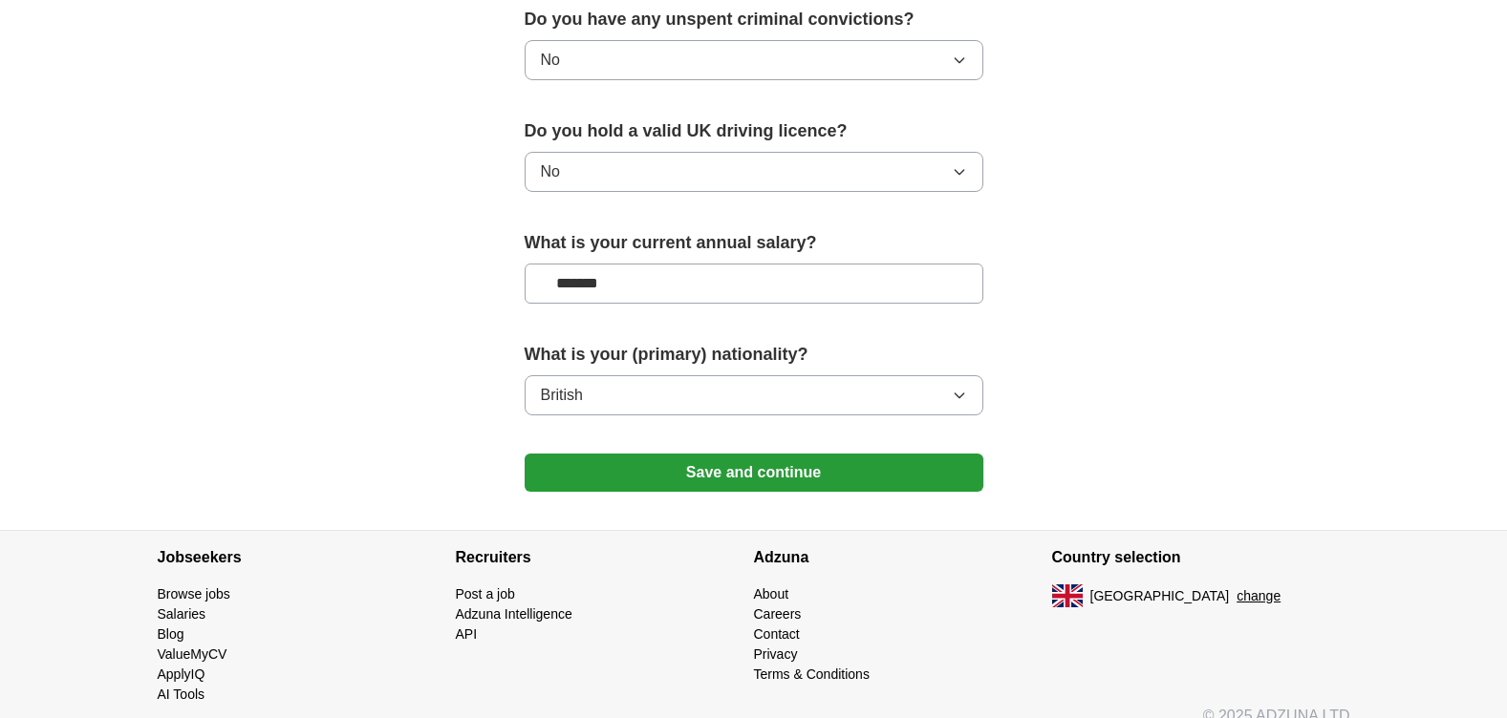
click at [739, 474] on button "Save and continue" at bounding box center [753, 473] width 459 height 38
